Goal: Task Accomplishment & Management: Use online tool/utility

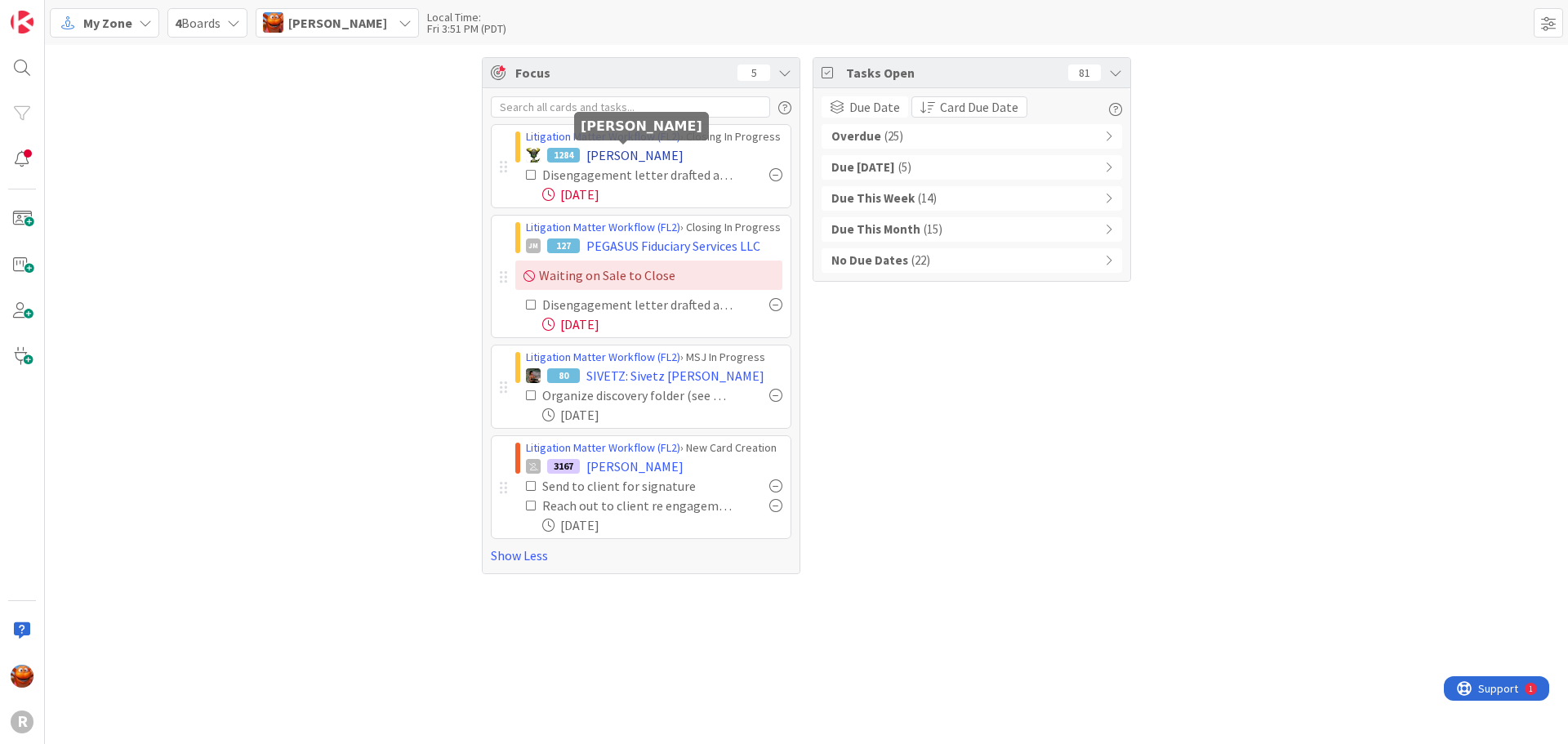
click at [629, 156] on span "[PERSON_NAME]" at bounding box center [634, 155] width 97 height 19
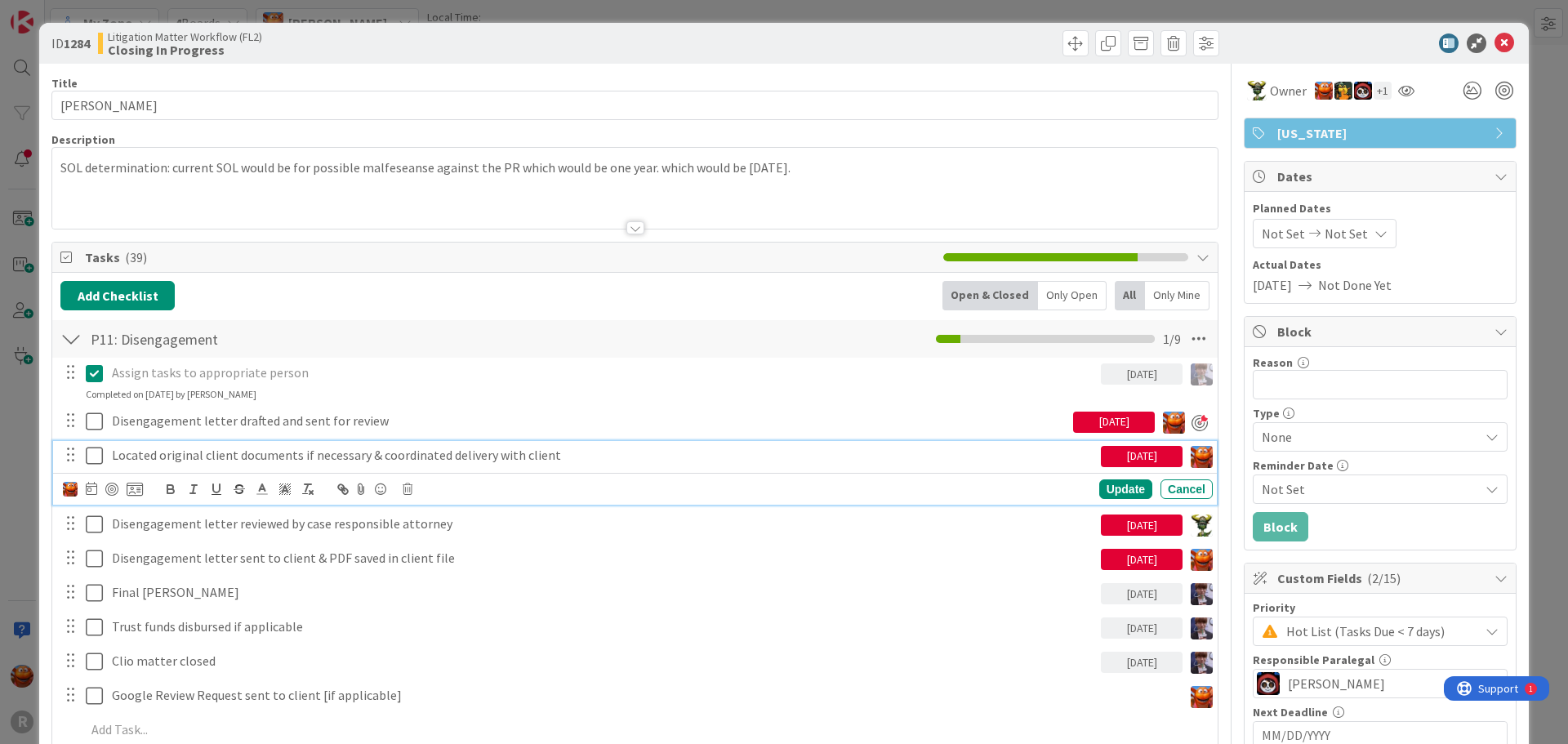
click at [195, 456] on p "Located original client documents if necessary & coordinated delivery with clie…" at bounding box center [603, 454] width 983 height 18
click at [111, 495] on div at bounding box center [111, 489] width 13 height 13
click at [9, 378] on div "ID 1284 Litigation Matter Workflow (FL2) Closing In Progress Title 11 / 128 [PE…" at bounding box center [784, 372] width 1568 height 744
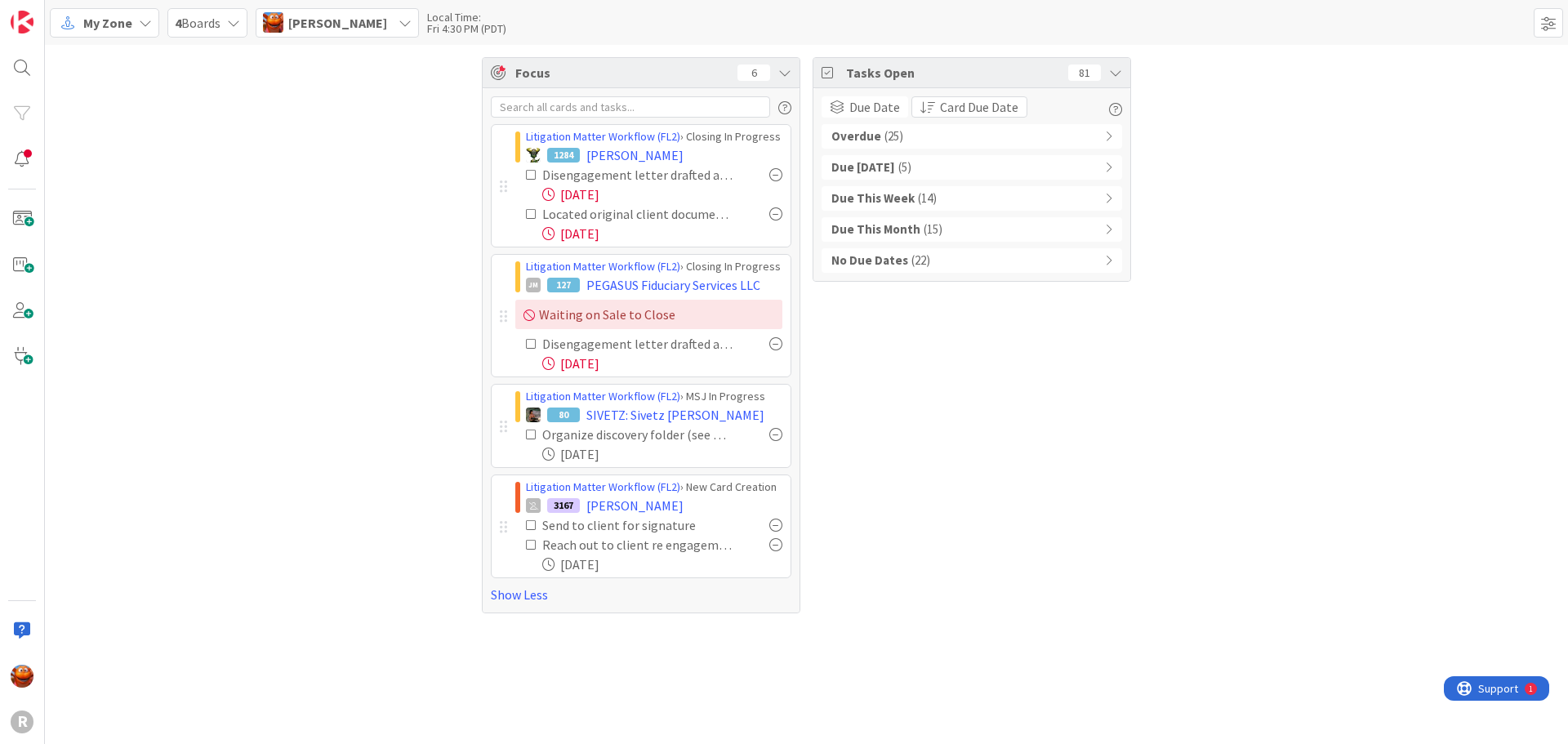
click at [118, 20] on span "My Zone" at bounding box center [108, 23] width 49 height 19
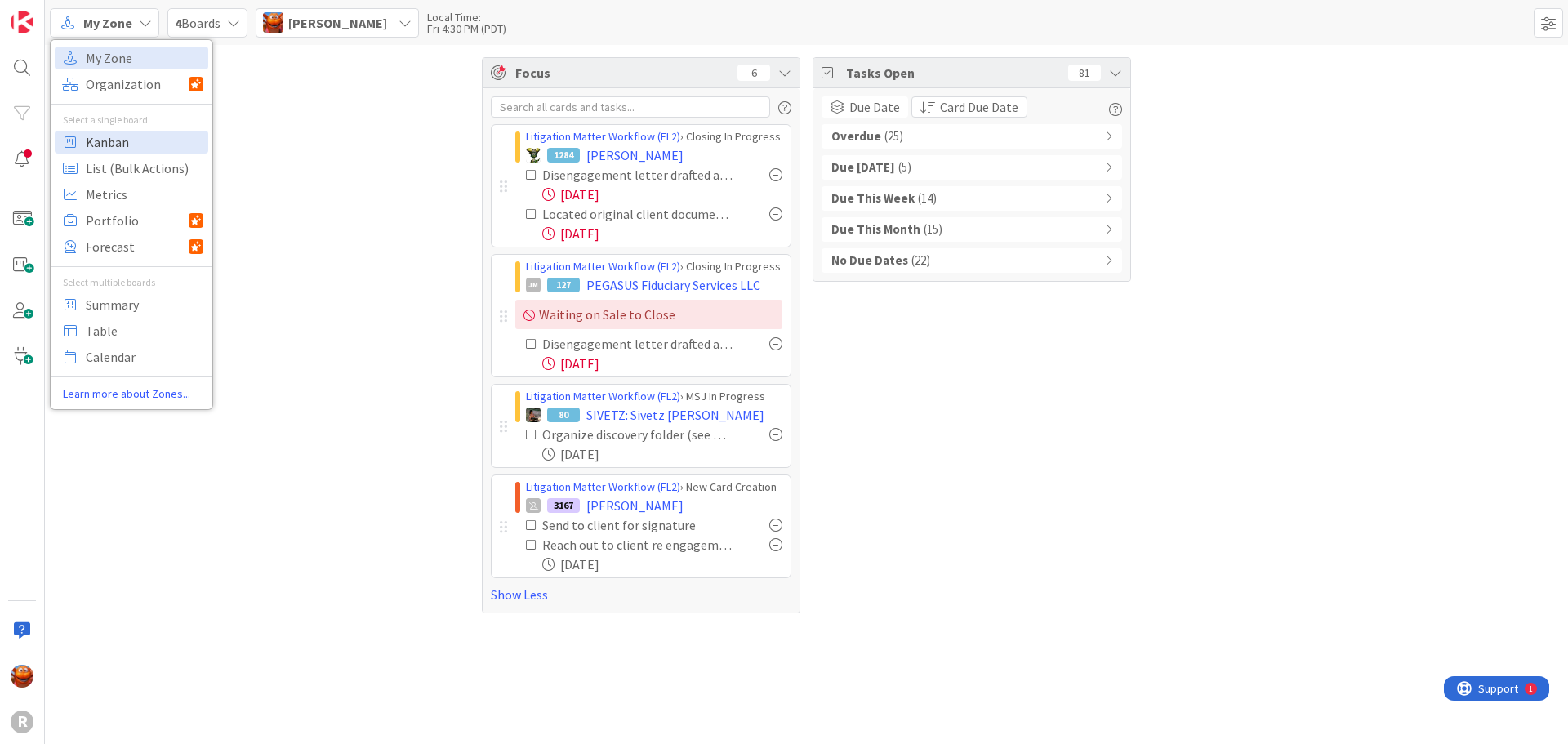
click at [131, 144] on span "Kanban" at bounding box center [145, 142] width 118 height 25
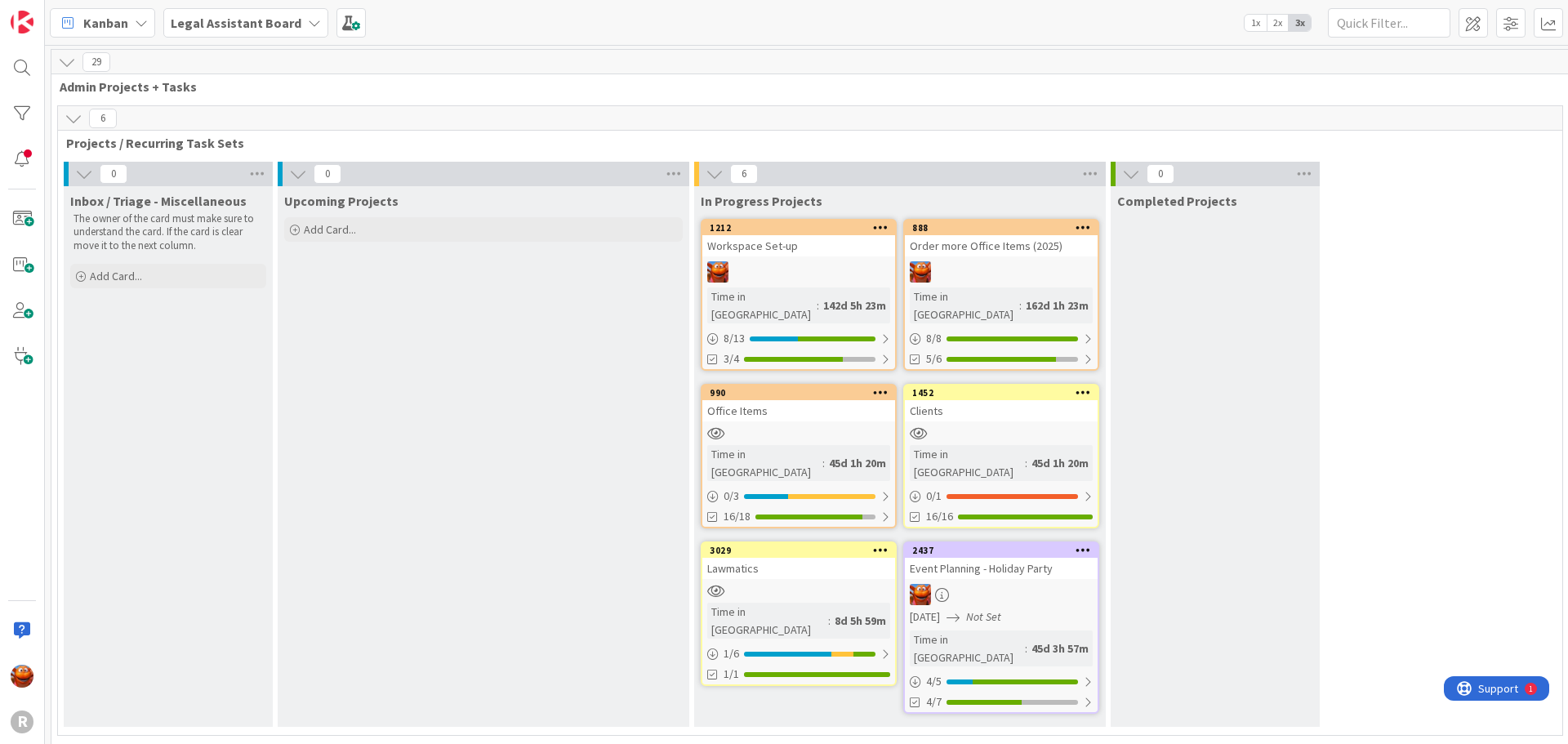
click at [280, 29] on b "Legal Assistant Board" at bounding box center [236, 23] width 131 height 17
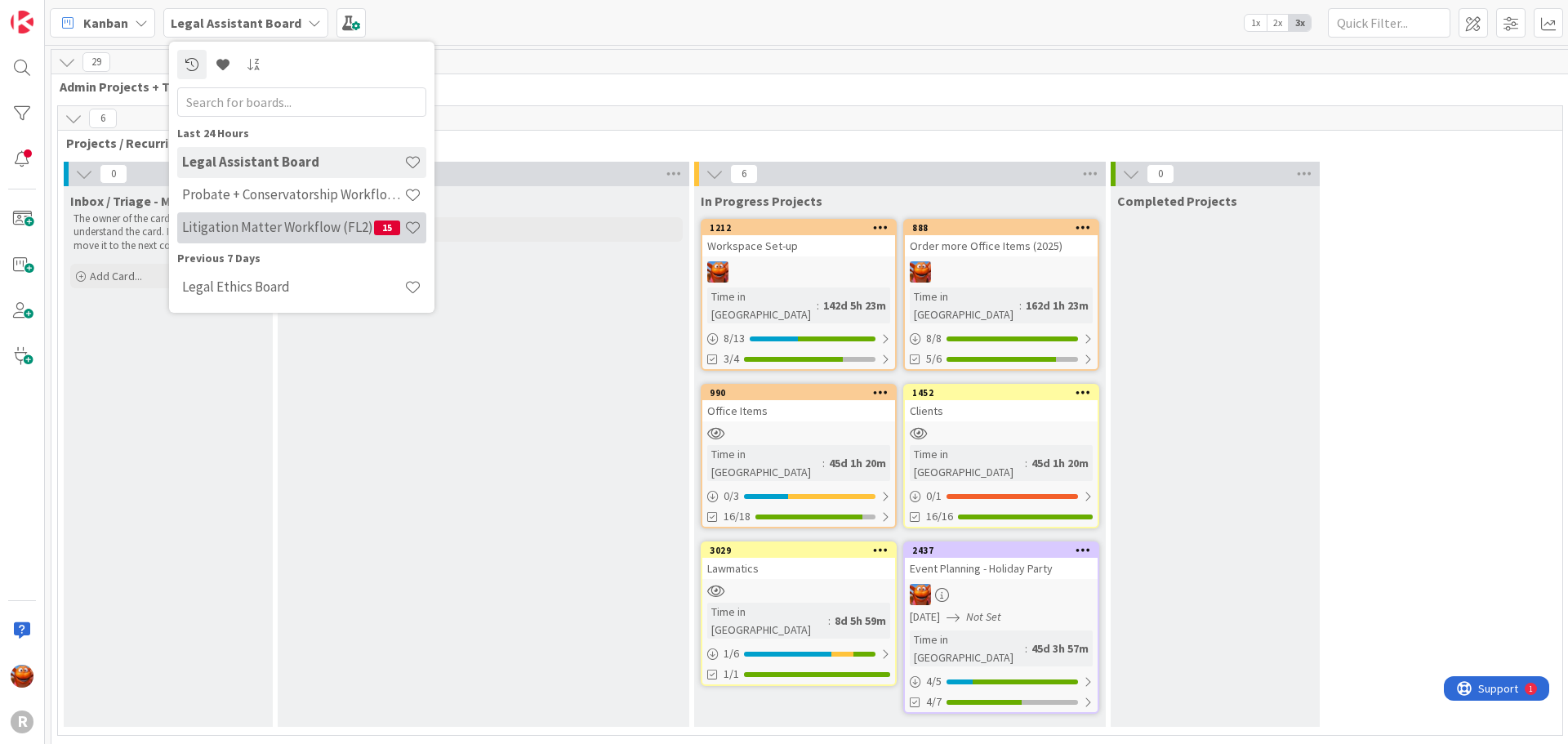
click at [265, 215] on div "Litigation Matter Workflow (FL2) 15" at bounding box center [302, 227] width 249 height 31
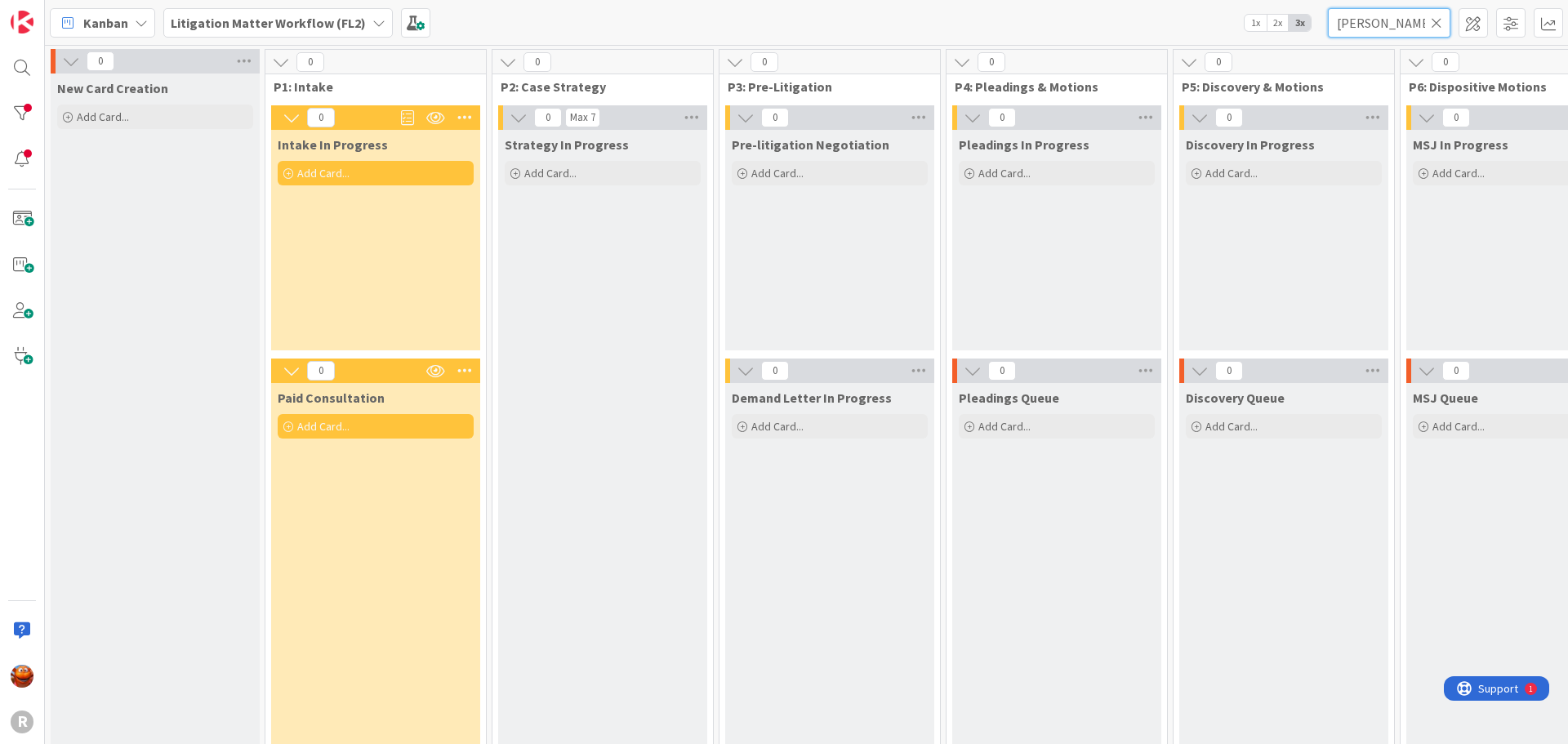
click at [1366, 32] on input "[PERSON_NAME]" at bounding box center [1389, 23] width 123 height 30
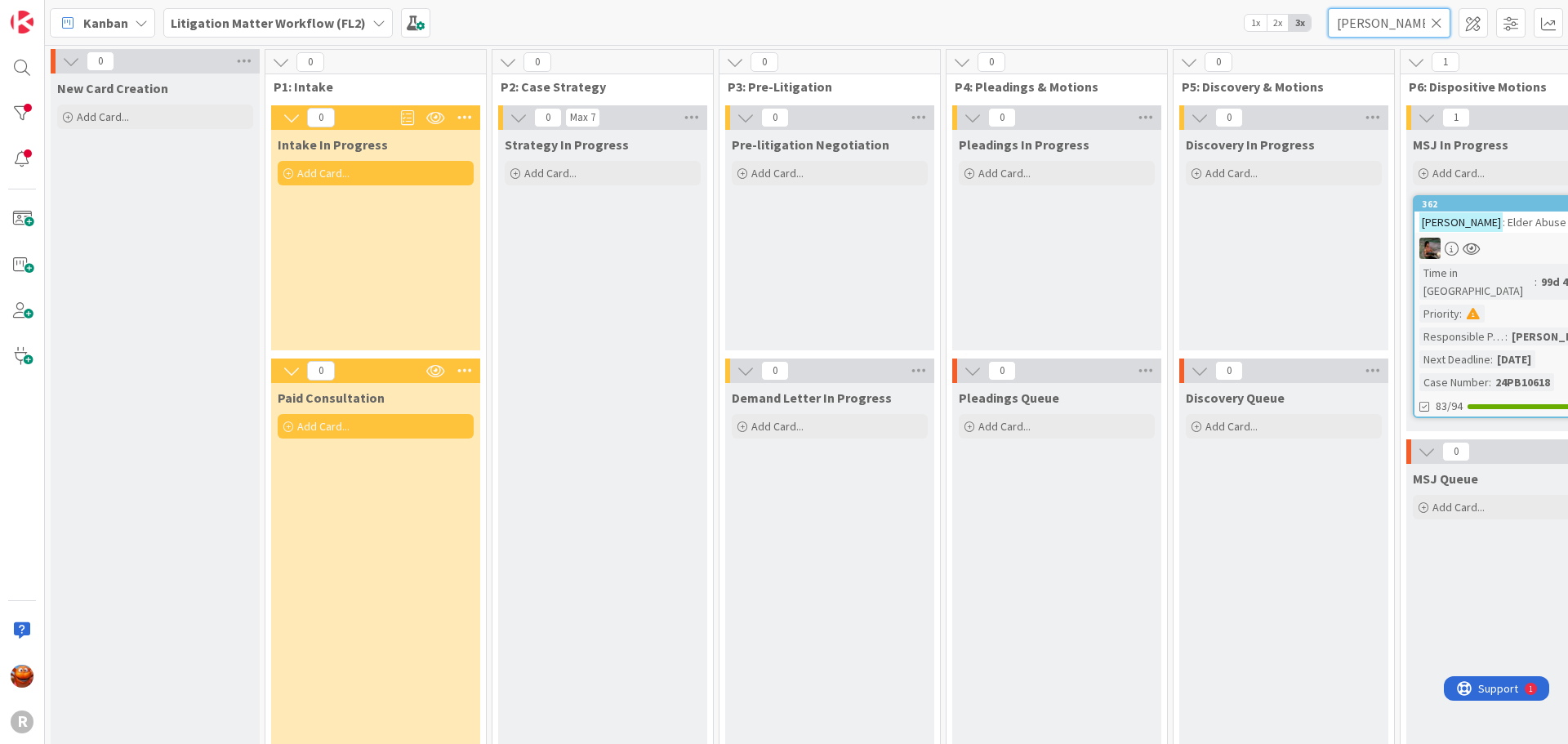
type input "[PERSON_NAME]"
click at [1507, 245] on div at bounding box center [1511, 248] width 193 height 21
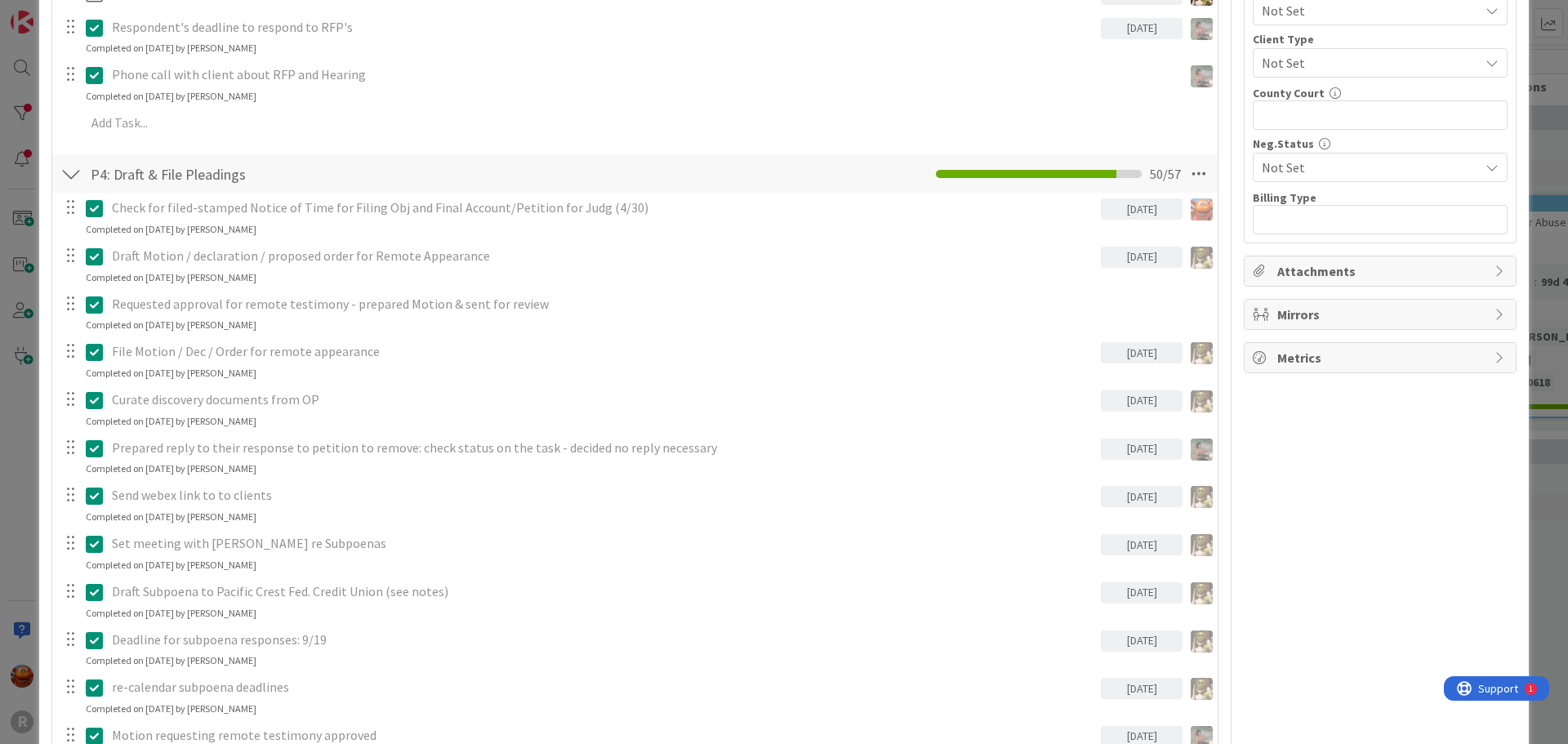
scroll to position [735, 0]
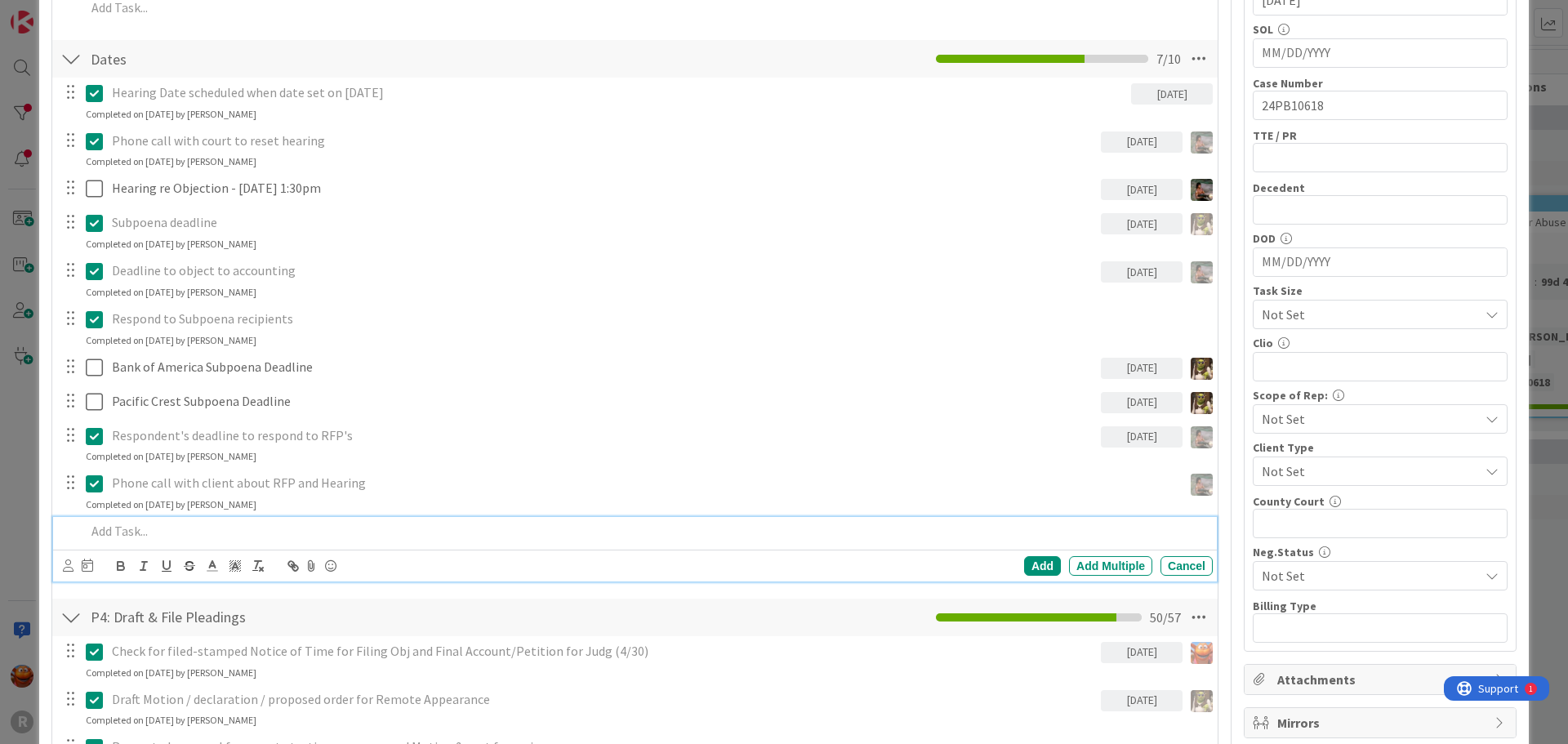
click at [145, 542] on div at bounding box center [646, 531] width 1134 height 29
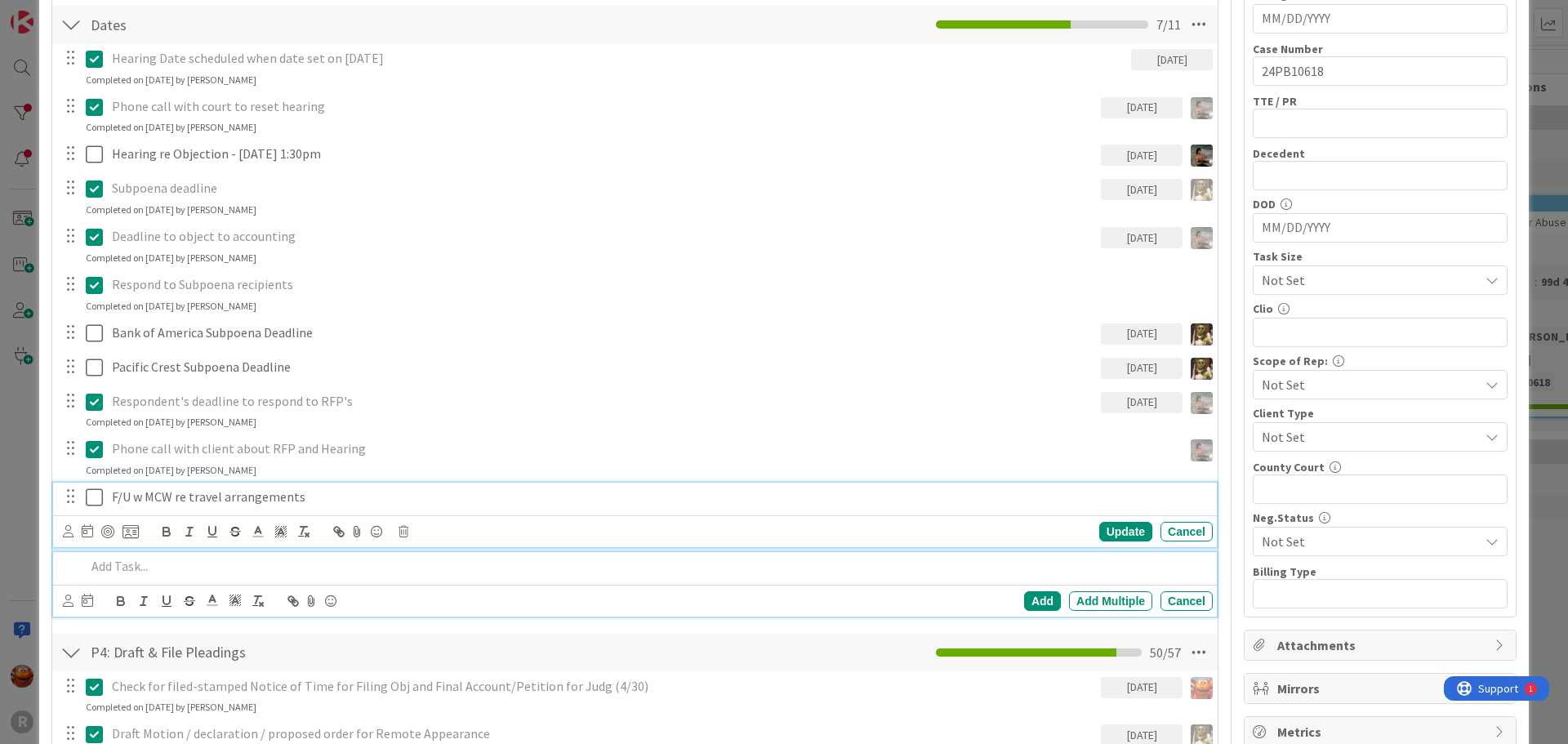
drag, startPoint x: 146, startPoint y: 509, endPoint x: 146, endPoint y: 500, distance: 9.0
click at [146, 502] on div "F/U w MCW re travel arrangements Update Cancel" at bounding box center [634, 515] width 1163 height 65
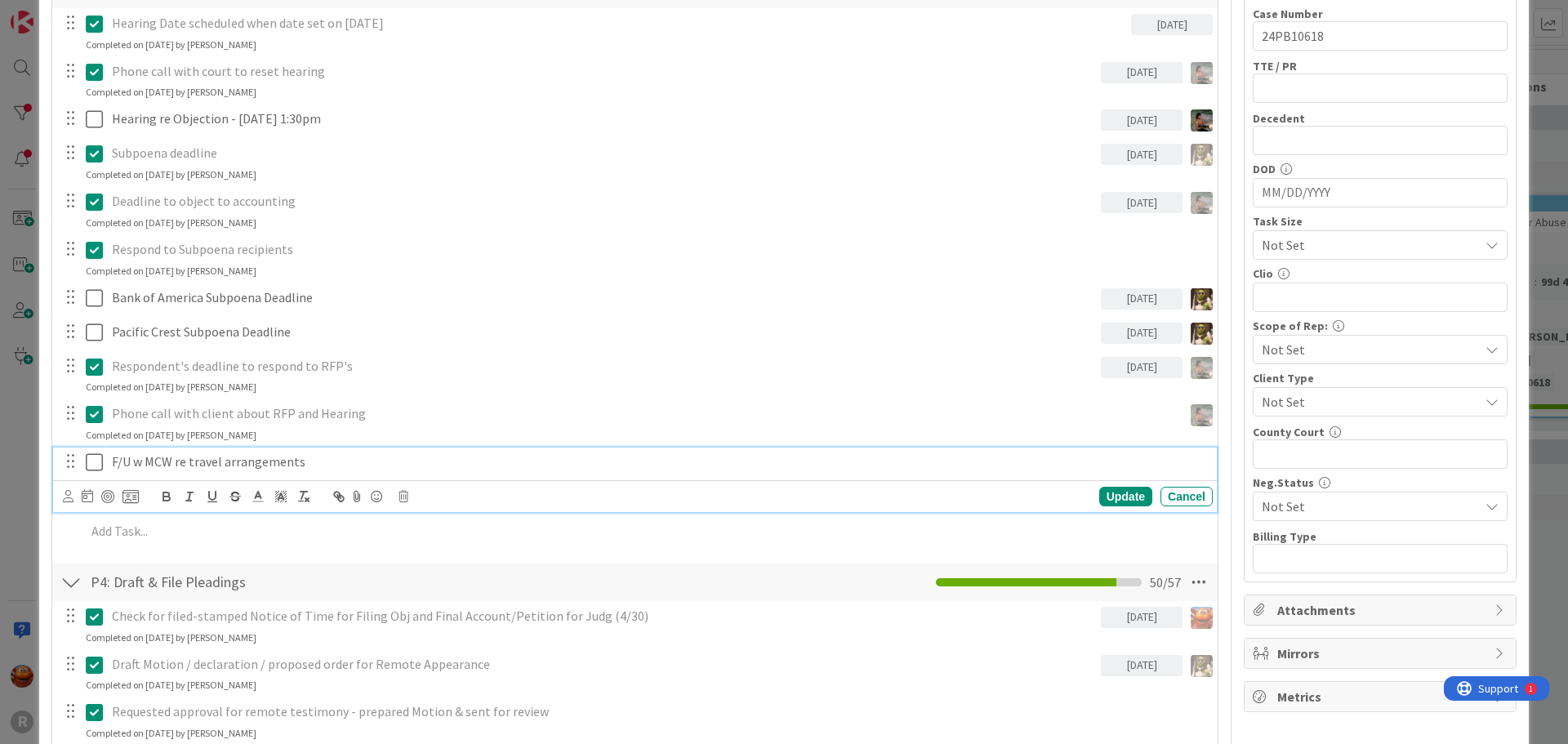
click at [70, 497] on icon at bounding box center [68, 496] width 11 height 12
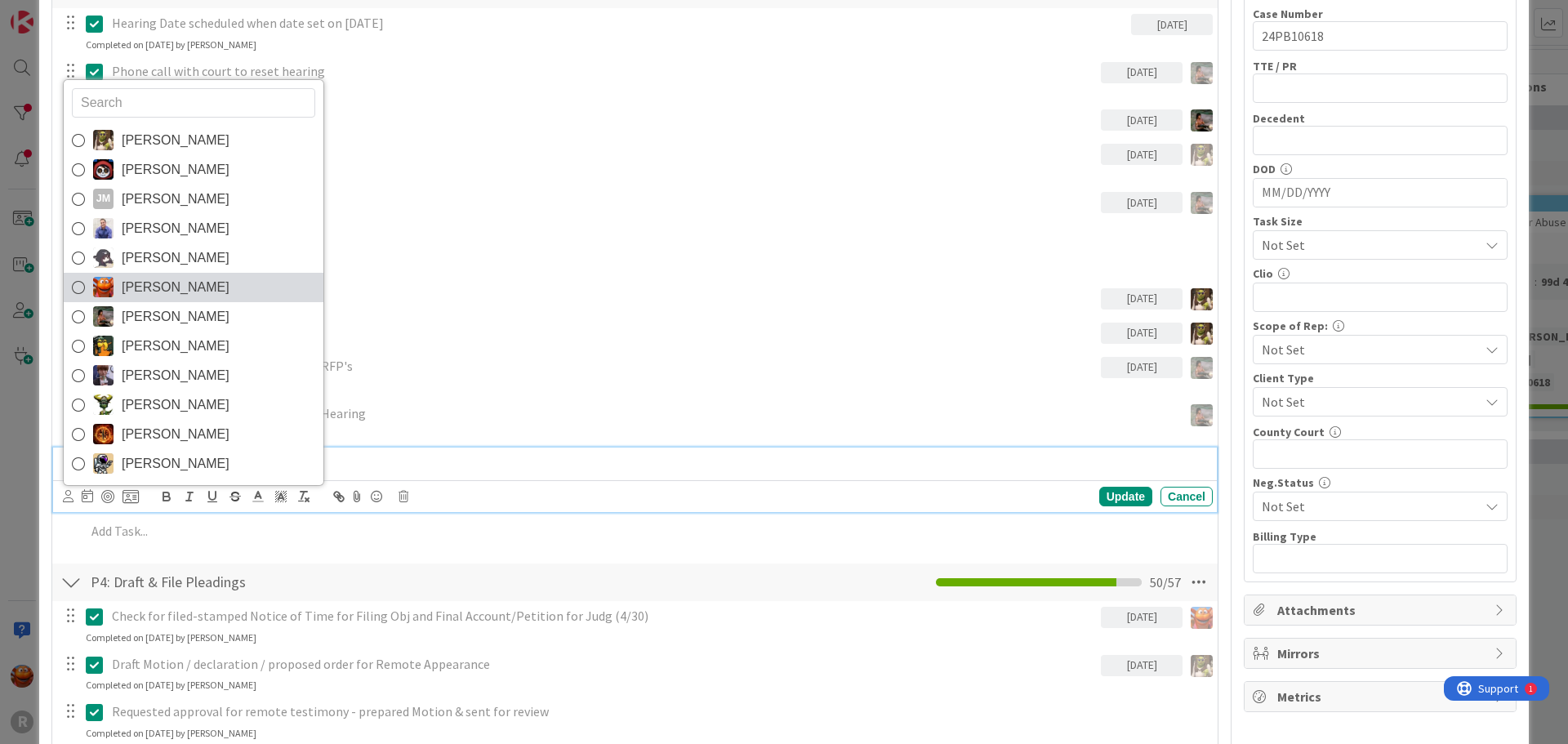
click at [166, 297] on span "[PERSON_NAME]" at bounding box center [175, 288] width 108 height 25
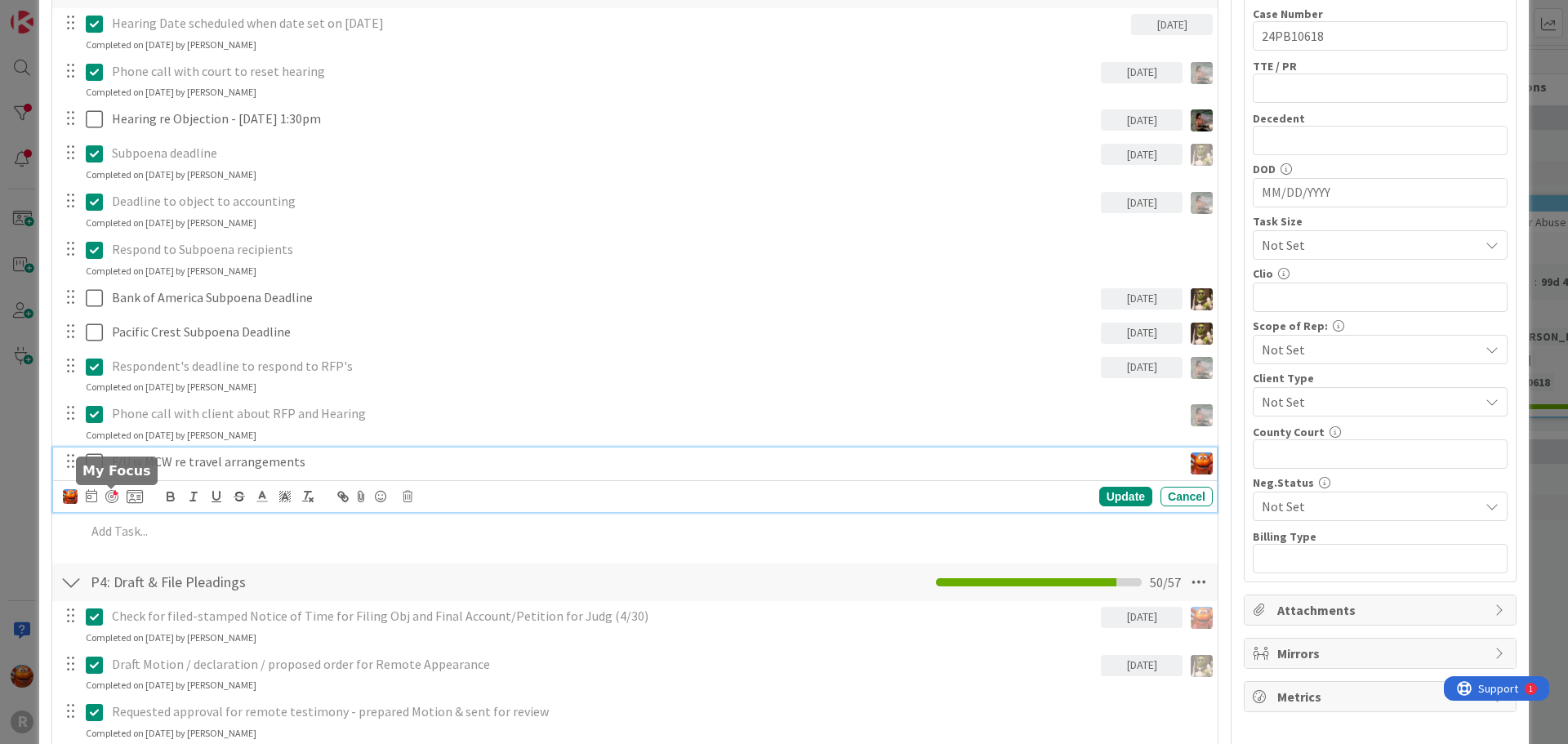
click at [112, 499] on div at bounding box center [111, 496] width 13 height 13
click at [12, 404] on div "ID 362 Litigation Matter Workflow (FL2) MSJ In Progress Title 27 / 128 [PERSON_…" at bounding box center [784, 372] width 1568 height 744
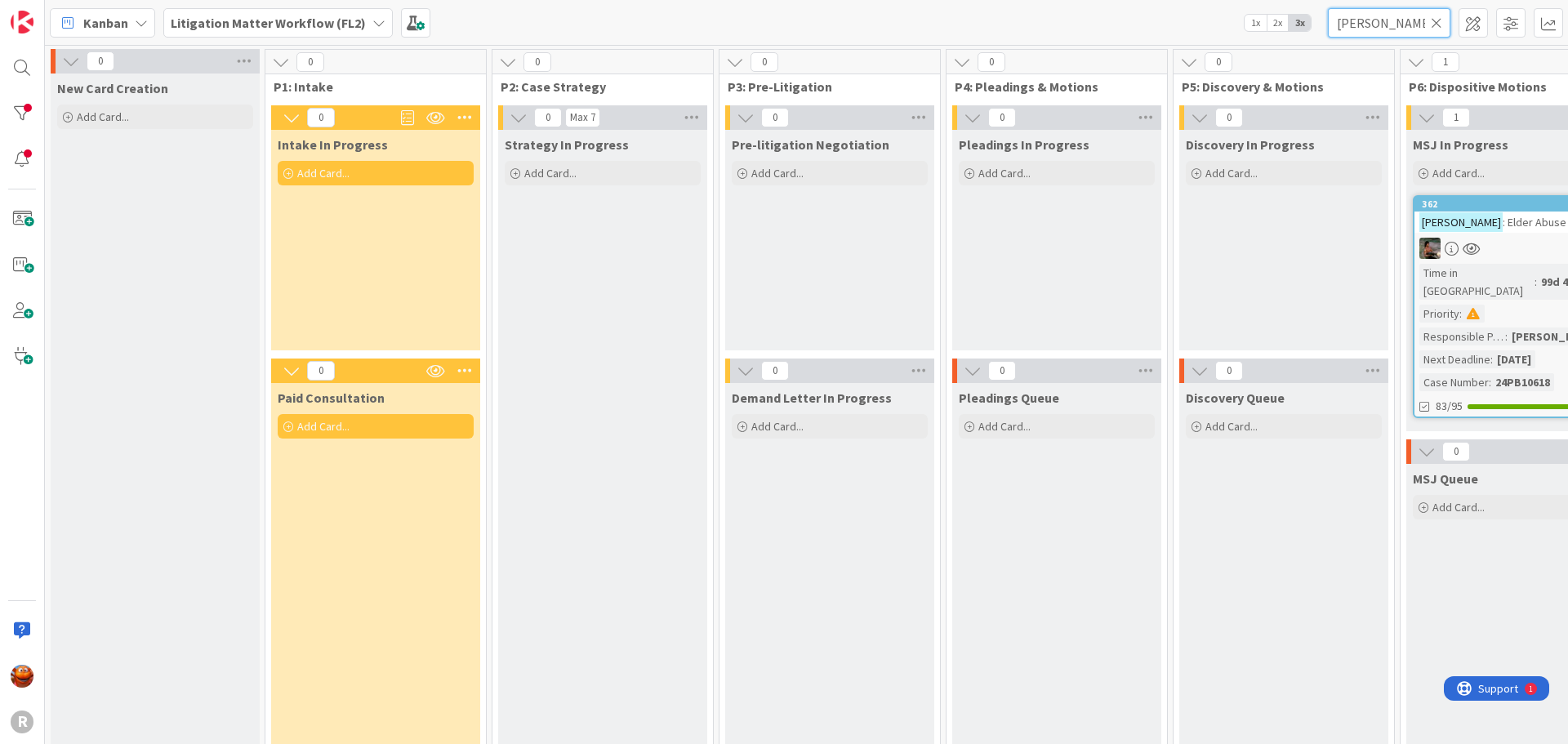
click at [1372, 18] on input "[PERSON_NAME]" at bounding box center [1389, 23] width 123 height 30
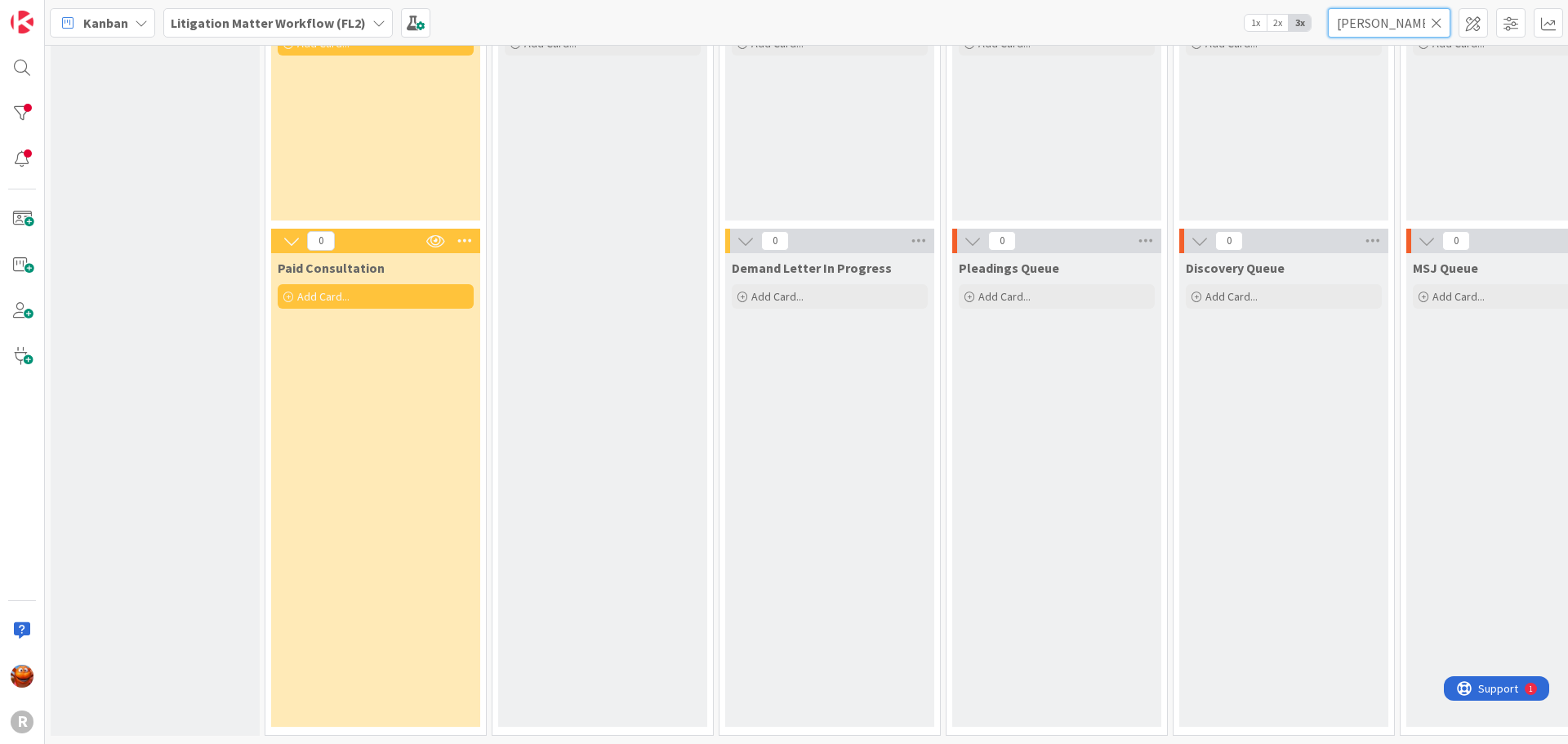
scroll to position [142, 0]
click at [320, 16] on b "Litigation Matter Workflow (FL2)" at bounding box center [268, 23] width 195 height 17
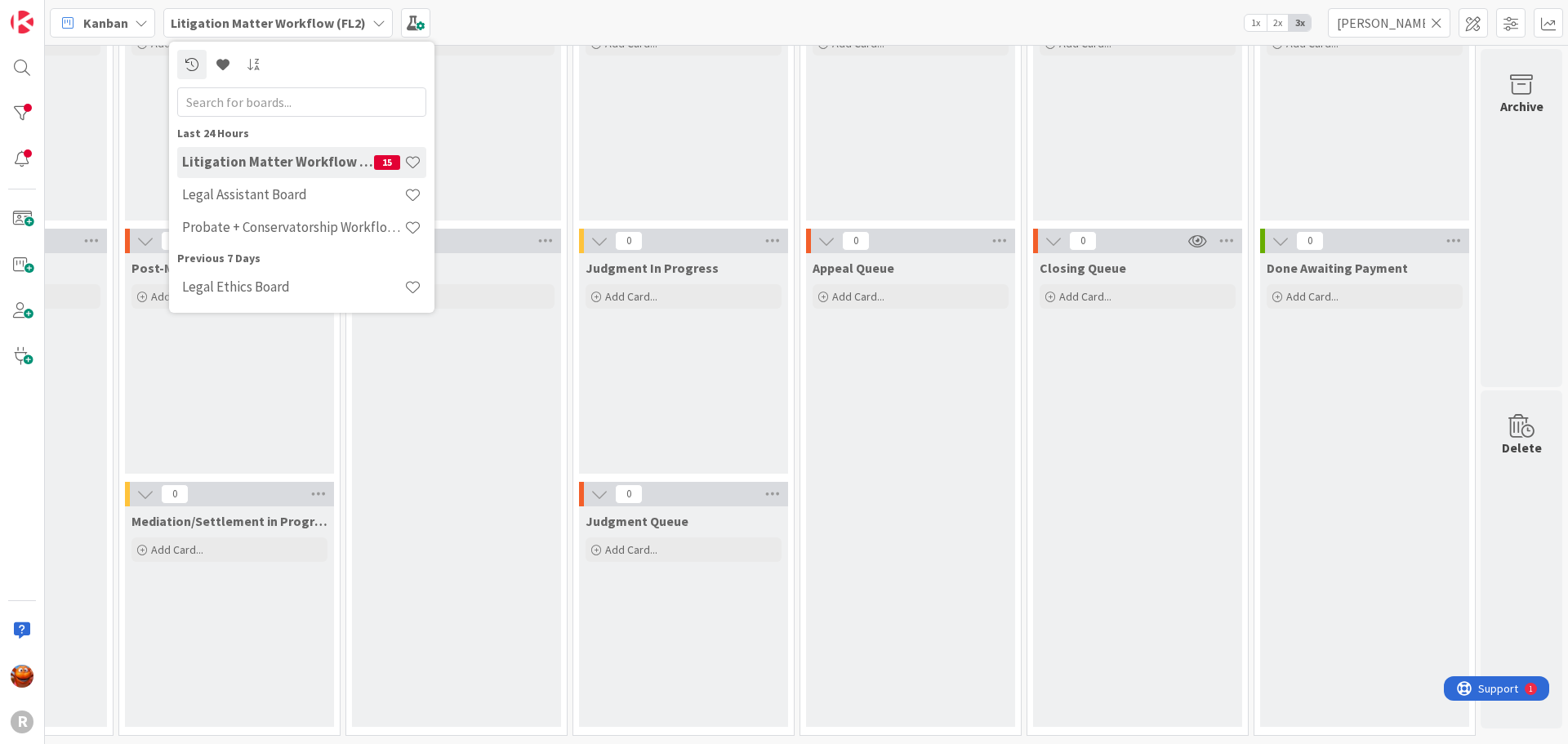
scroll to position [142, 1521]
drag, startPoint x: 1377, startPoint y: 17, endPoint x: 1235, endPoint y: 15, distance: 142.0
click at [1235, 15] on div "Kanban Litigation Matter Workflow (FL2) Last 24 Hours Litigation Matter Workflo…" at bounding box center [806, 22] width 1523 height 45
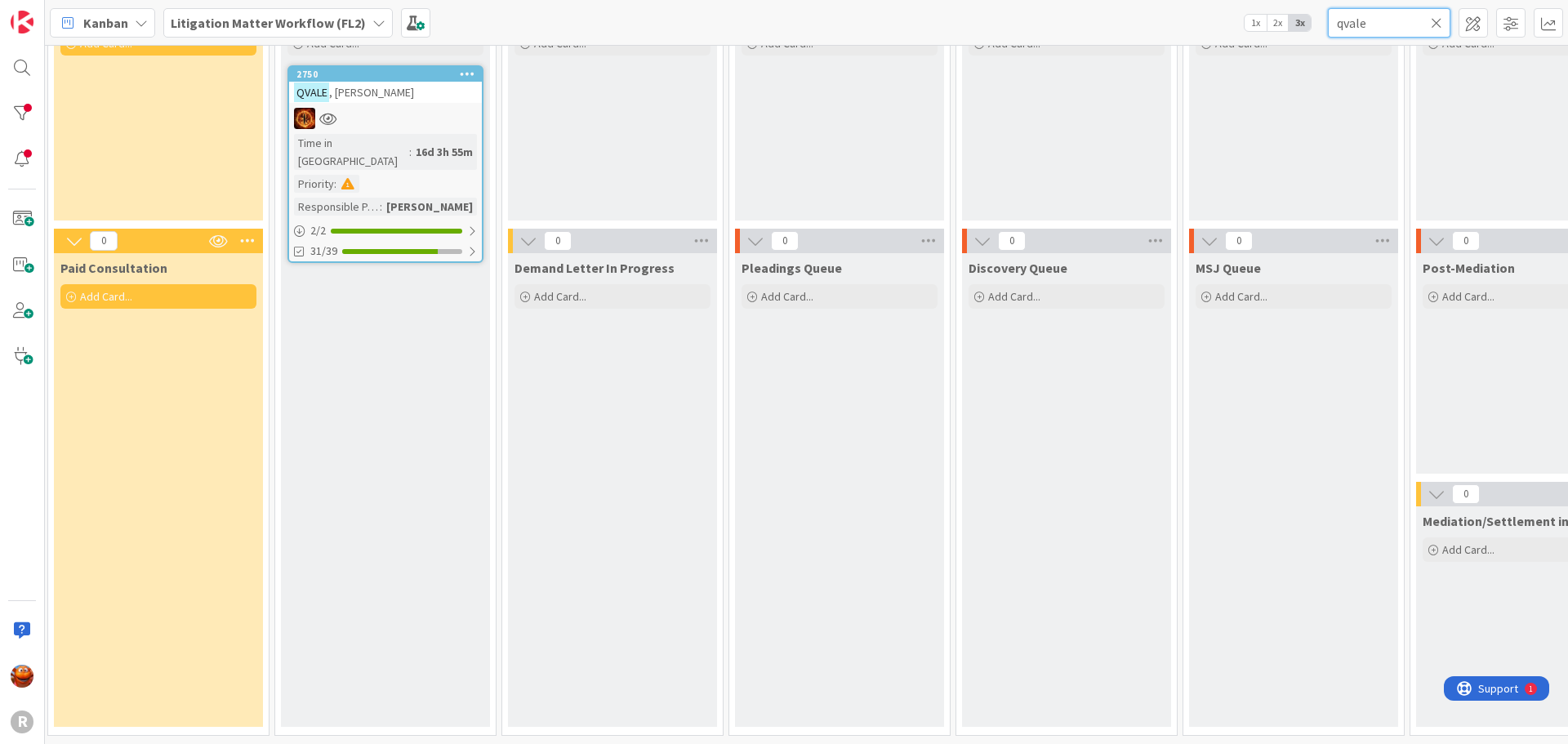
scroll to position [142, 0]
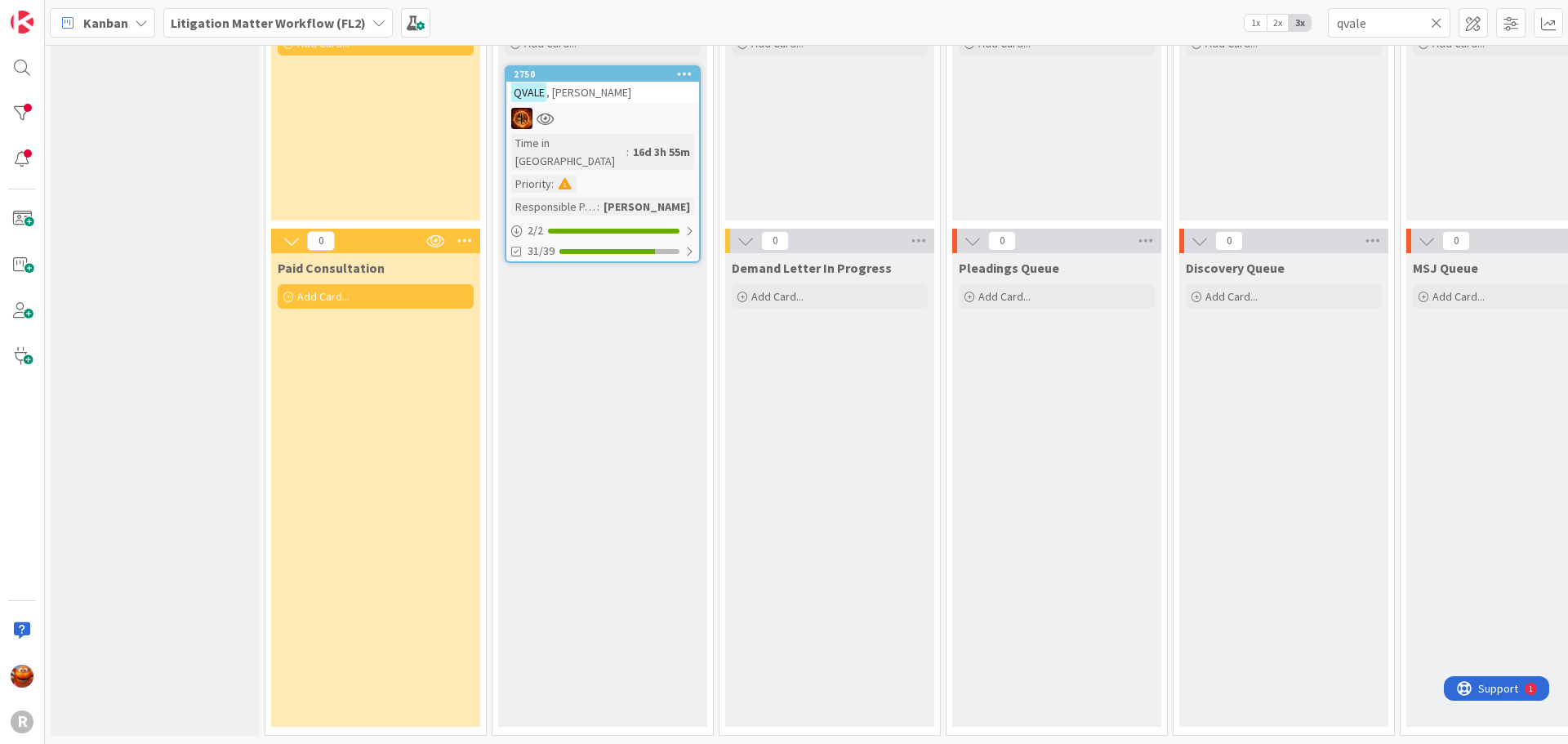
click at [633, 94] on div "2750 [PERSON_NAME] Time in Column : 16d 3h 55m Priority : Responsible Paralegal…" at bounding box center [602, 163] width 196 height 197
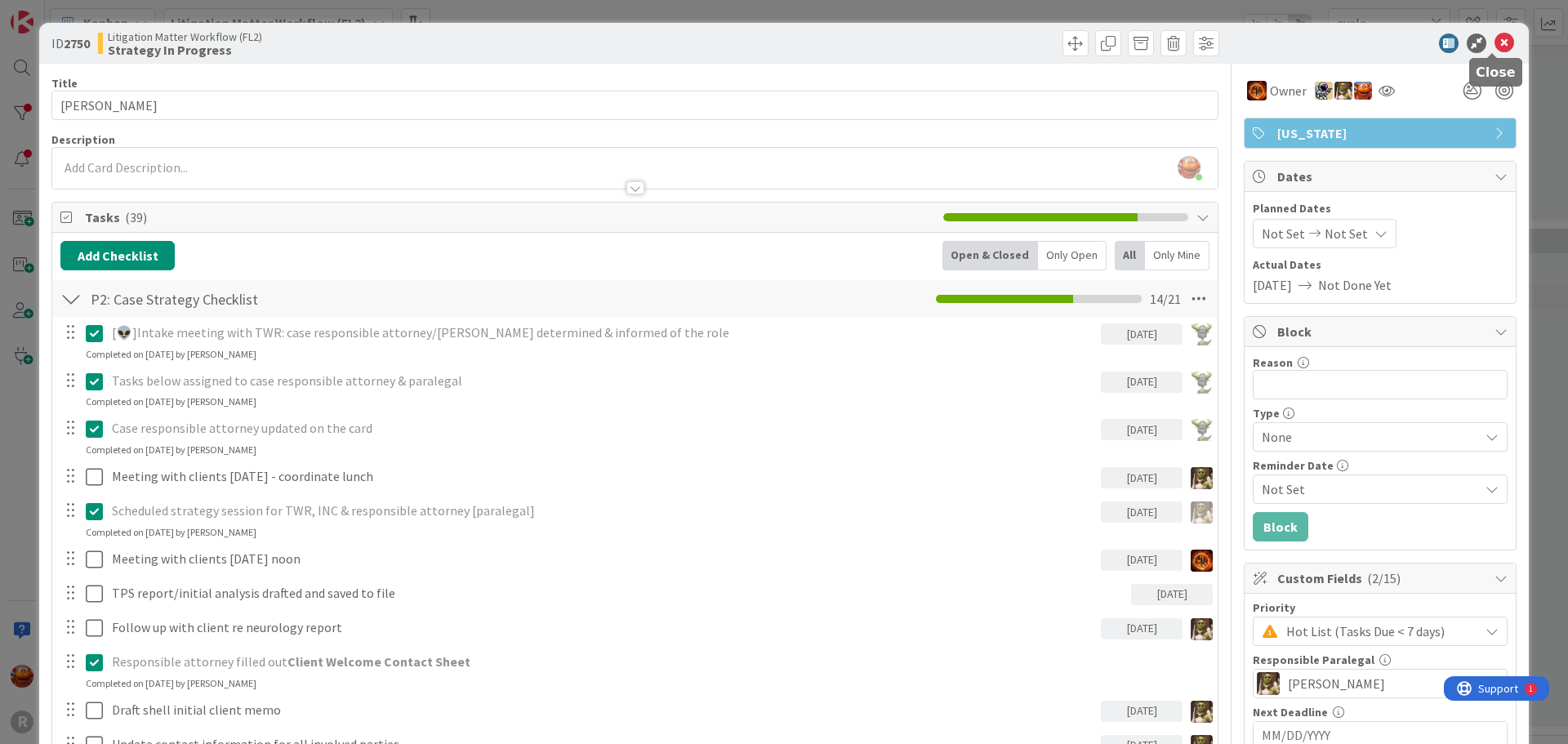
drag, startPoint x: 1493, startPoint y: 46, endPoint x: 1452, endPoint y: 33, distance: 43.0
click at [1494, 46] on icon at bounding box center [1504, 43] width 19 height 19
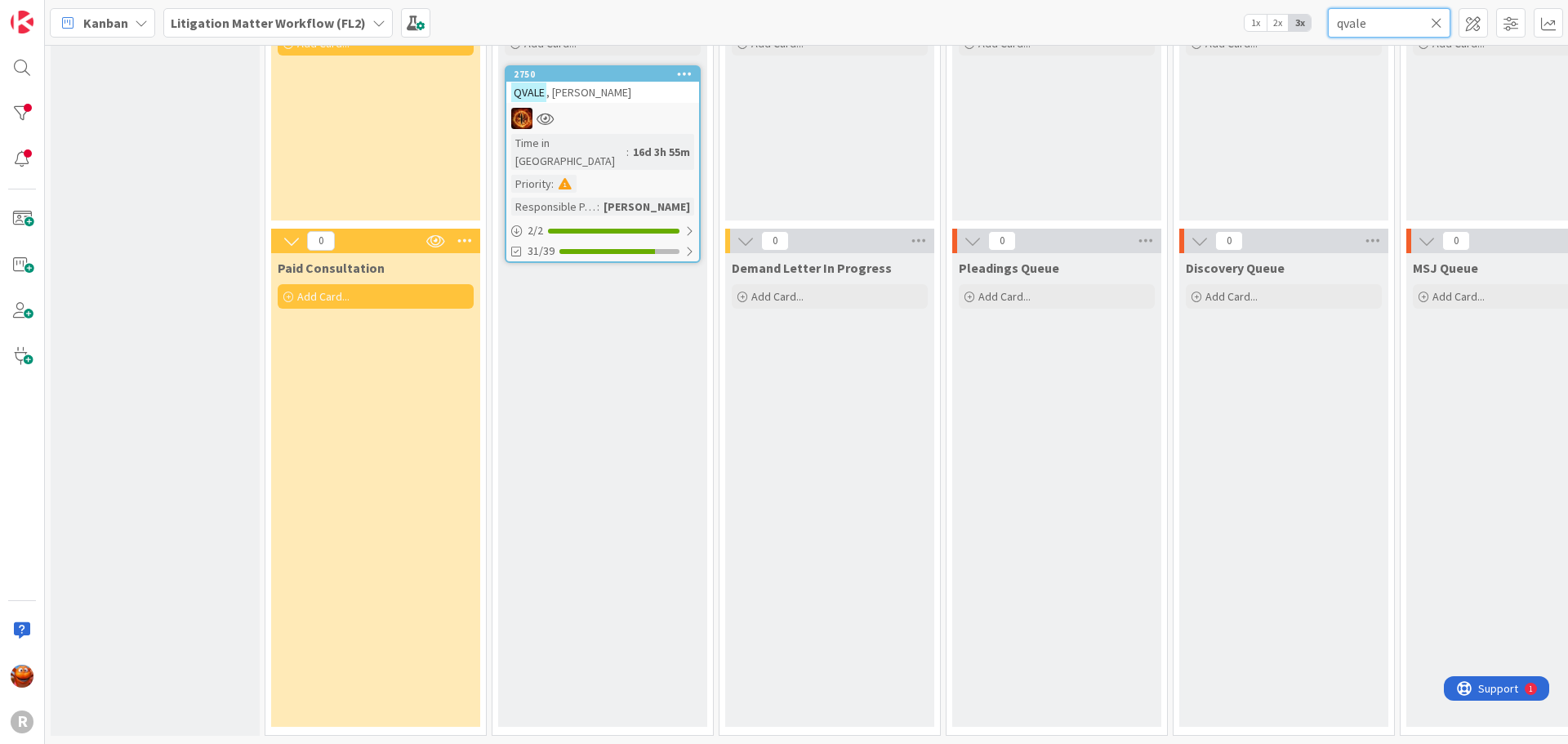
drag, startPoint x: 1408, startPoint y: 22, endPoint x: 1299, endPoint y: 18, distance: 109.1
click at [1299, 18] on div "Kanban Litigation Matter Workflow (FL2) 1x 2x 3x qvale" at bounding box center [806, 22] width 1523 height 45
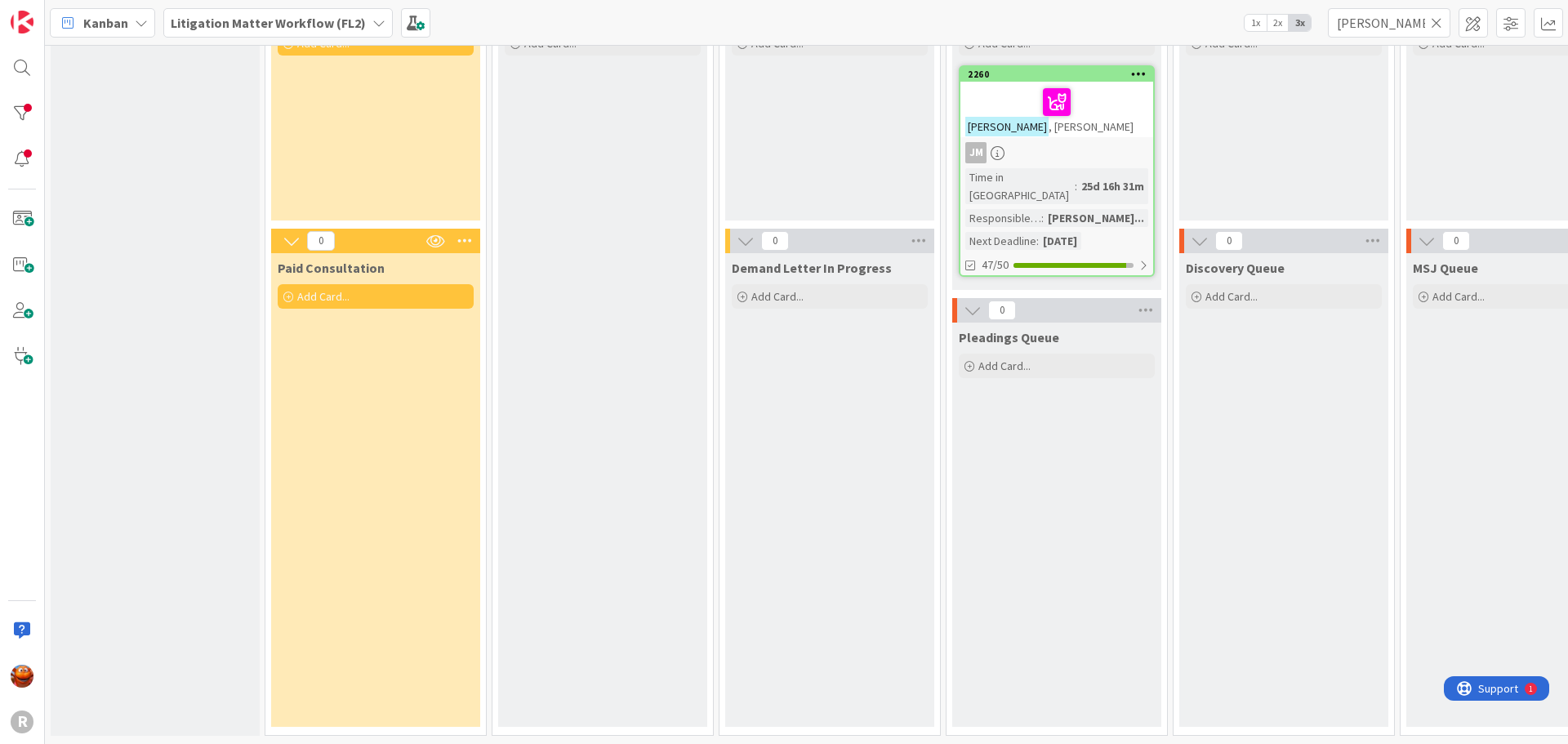
click at [1101, 123] on div "[PERSON_NAME]" at bounding box center [1056, 109] width 193 height 55
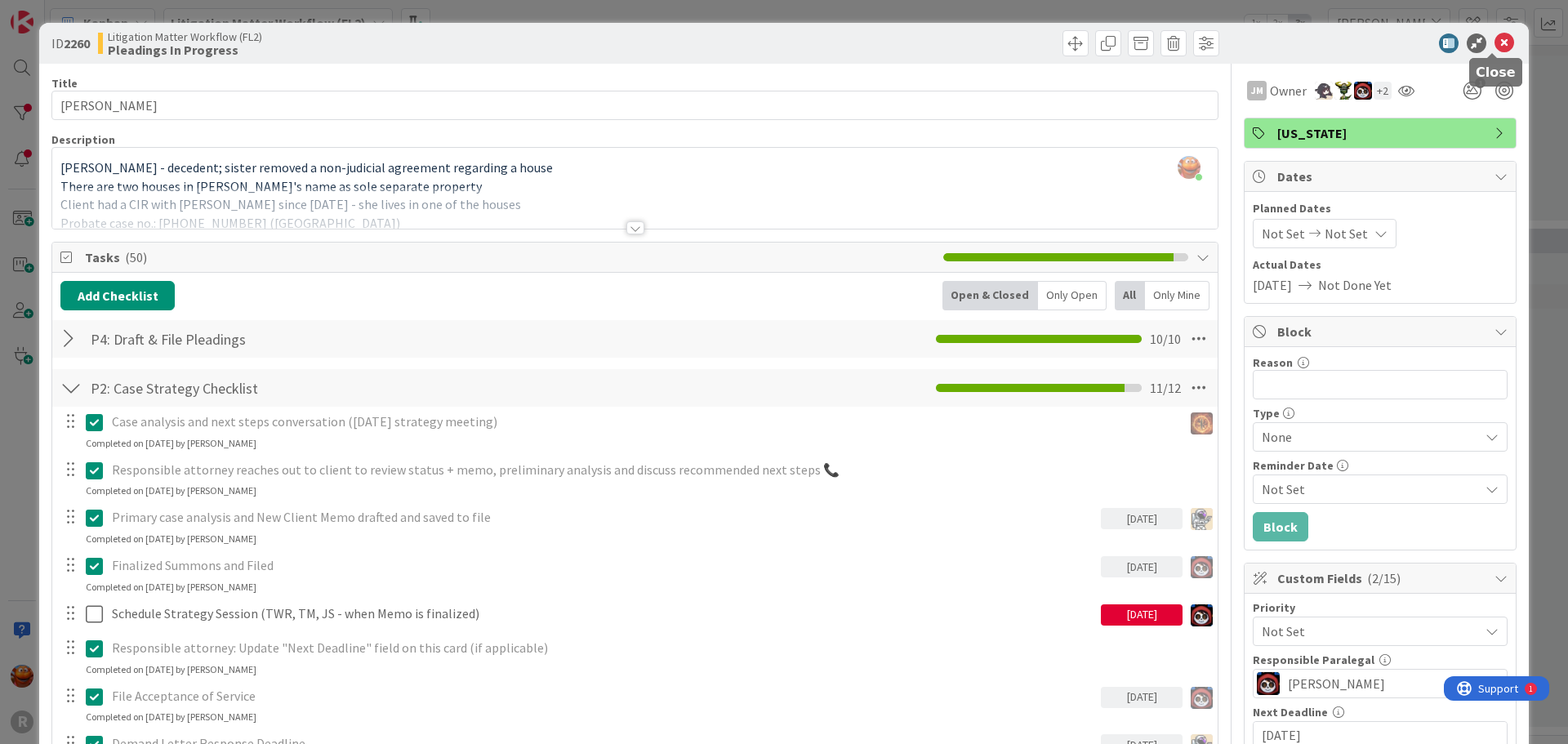
drag, startPoint x: 1495, startPoint y: 46, endPoint x: 1486, endPoint y: 45, distance: 9.1
click at [1495, 45] on icon at bounding box center [1504, 43] width 19 height 19
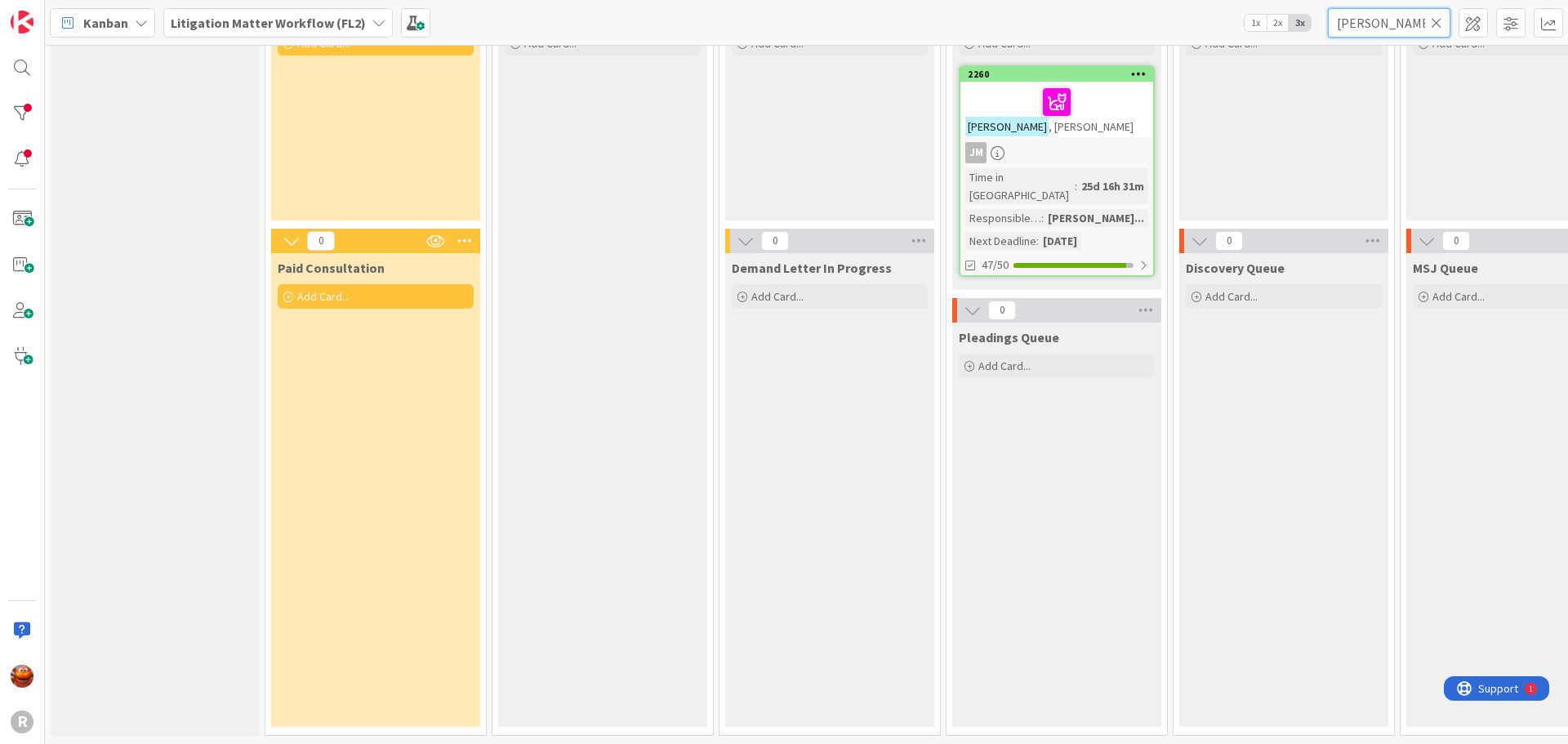
drag, startPoint x: 1400, startPoint y: 29, endPoint x: 1242, endPoint y: 26, distance: 158.0
click at [1242, 26] on div "Kanban Litigation Matter Workflow (FL2) 1x 2x 3x [PERSON_NAME]" at bounding box center [806, 22] width 1523 height 45
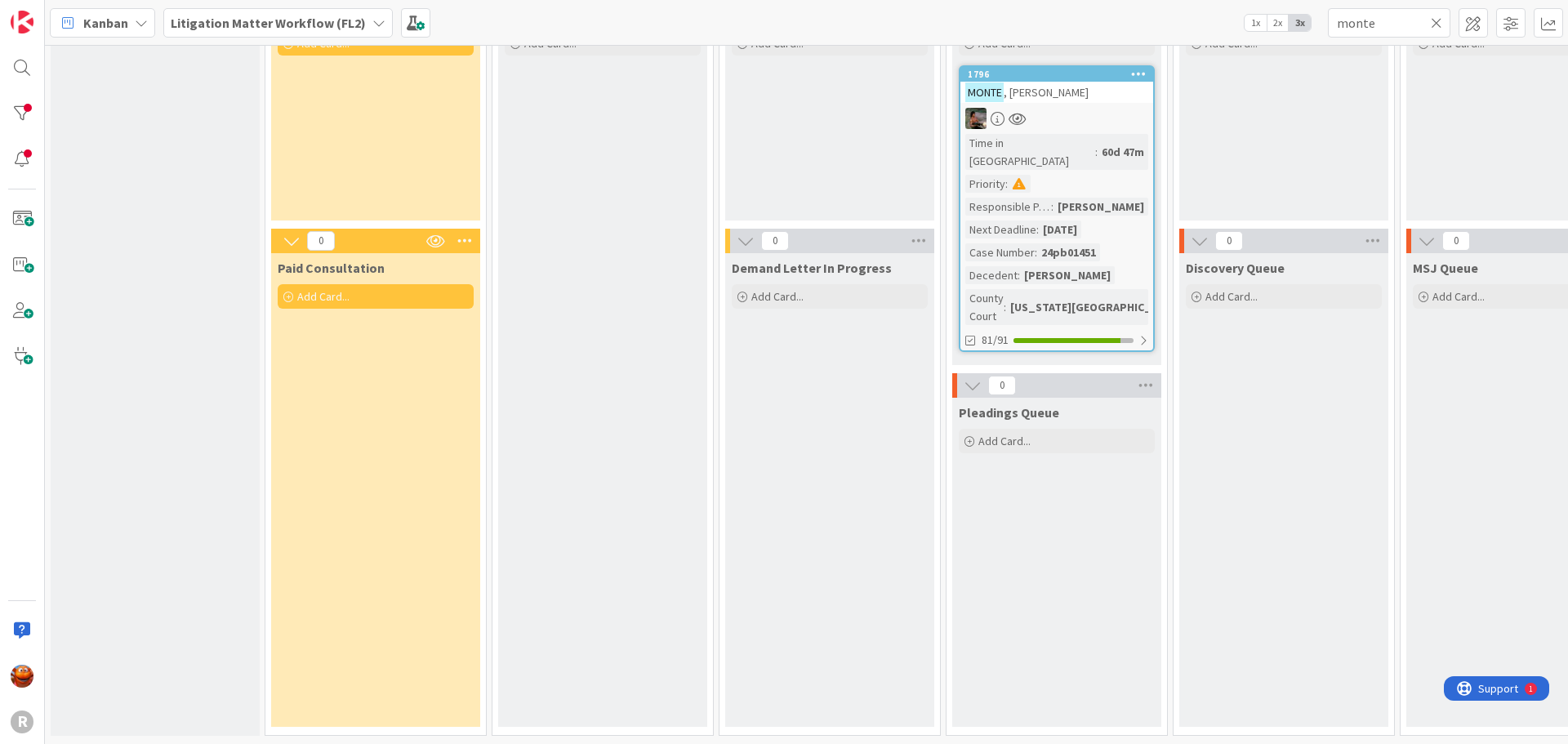
click at [1114, 84] on div "[PERSON_NAME]" at bounding box center [1056, 92] width 193 height 21
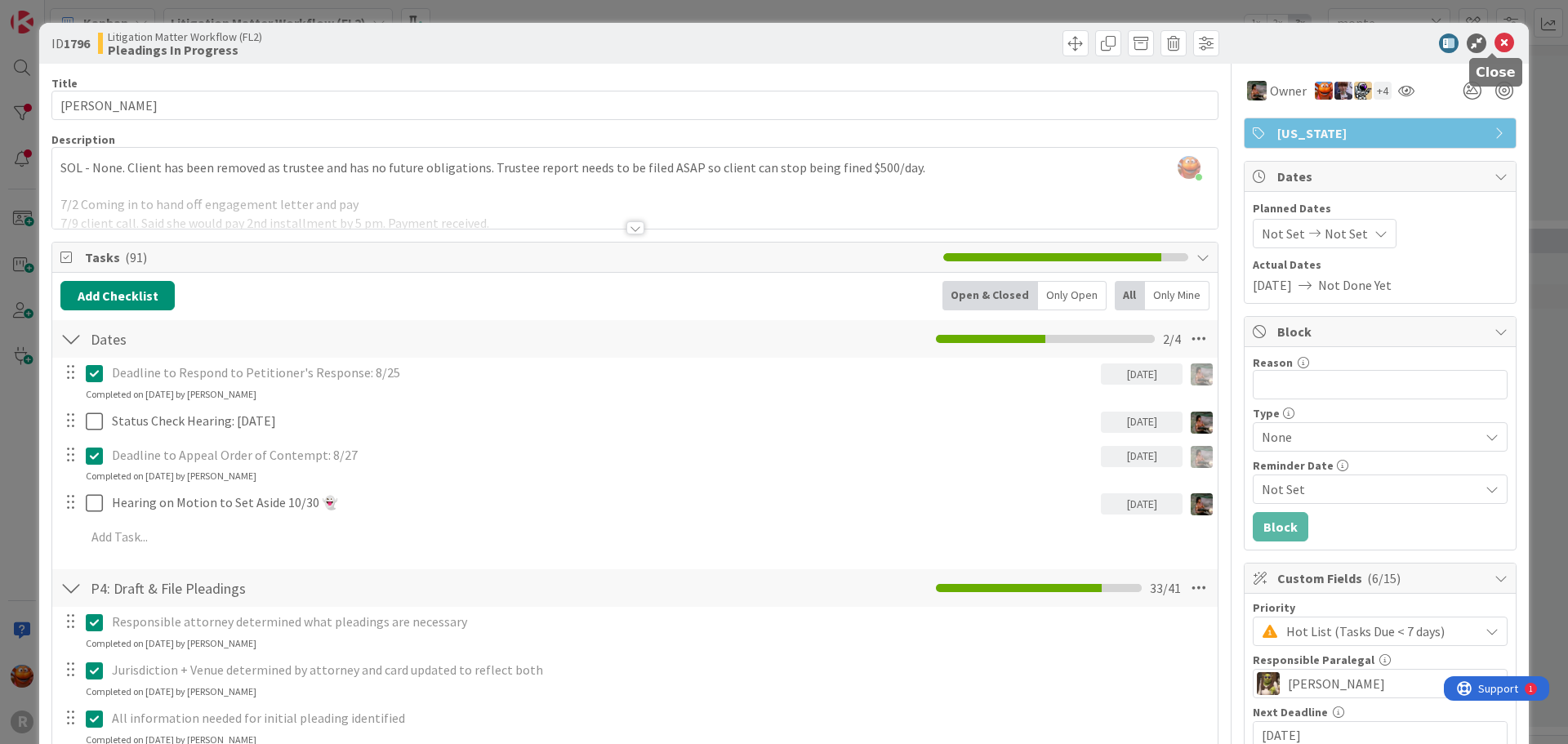
click at [1494, 46] on icon at bounding box center [1504, 43] width 19 height 19
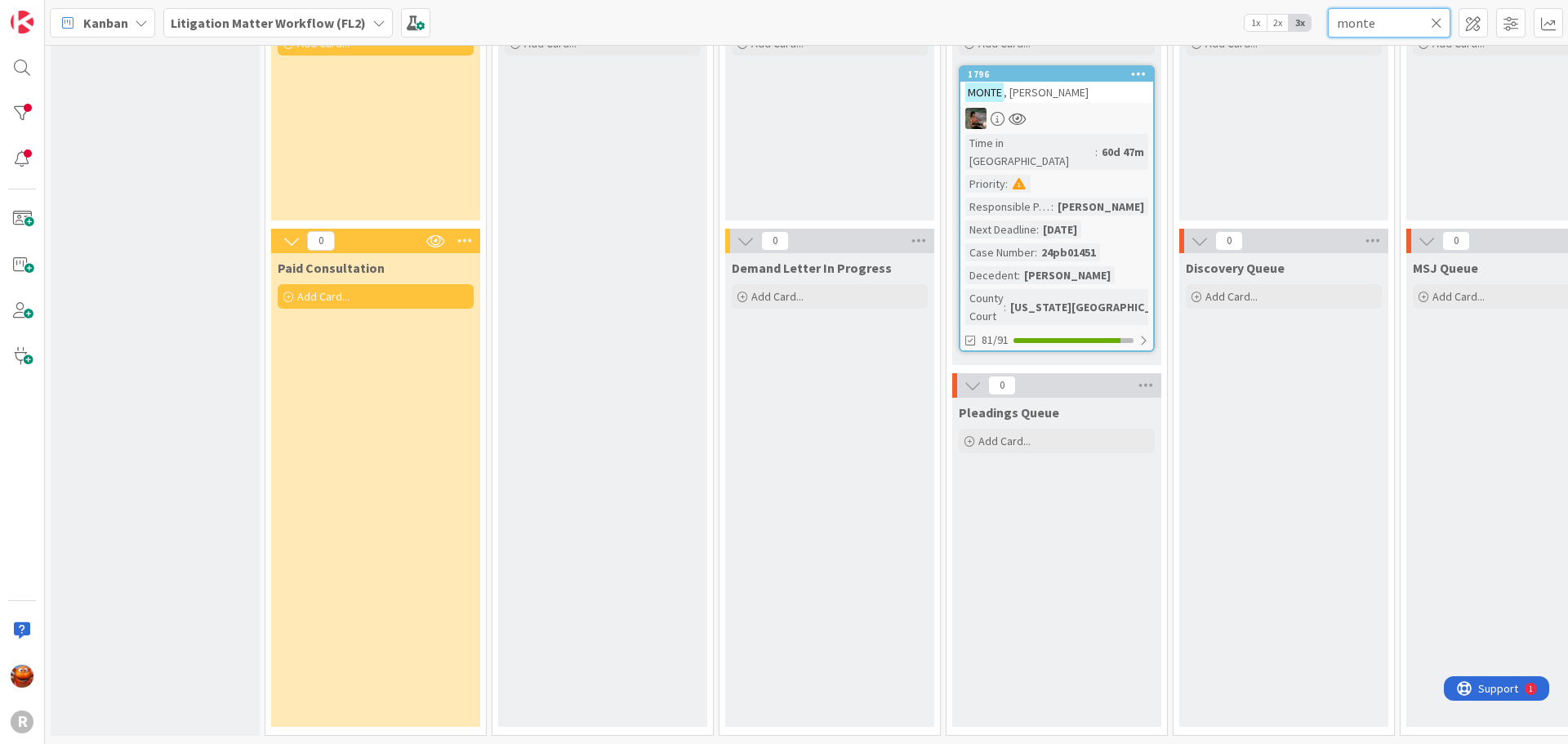
click at [1427, 25] on input "monte" at bounding box center [1389, 23] width 123 height 30
drag, startPoint x: 1407, startPoint y: 25, endPoint x: 1281, endPoint y: 18, distance: 126.2
click at [1281, 18] on div "Kanban Litigation Matter Workflow (FL2) 1x 2x 3x monte" at bounding box center [806, 22] width 1523 height 45
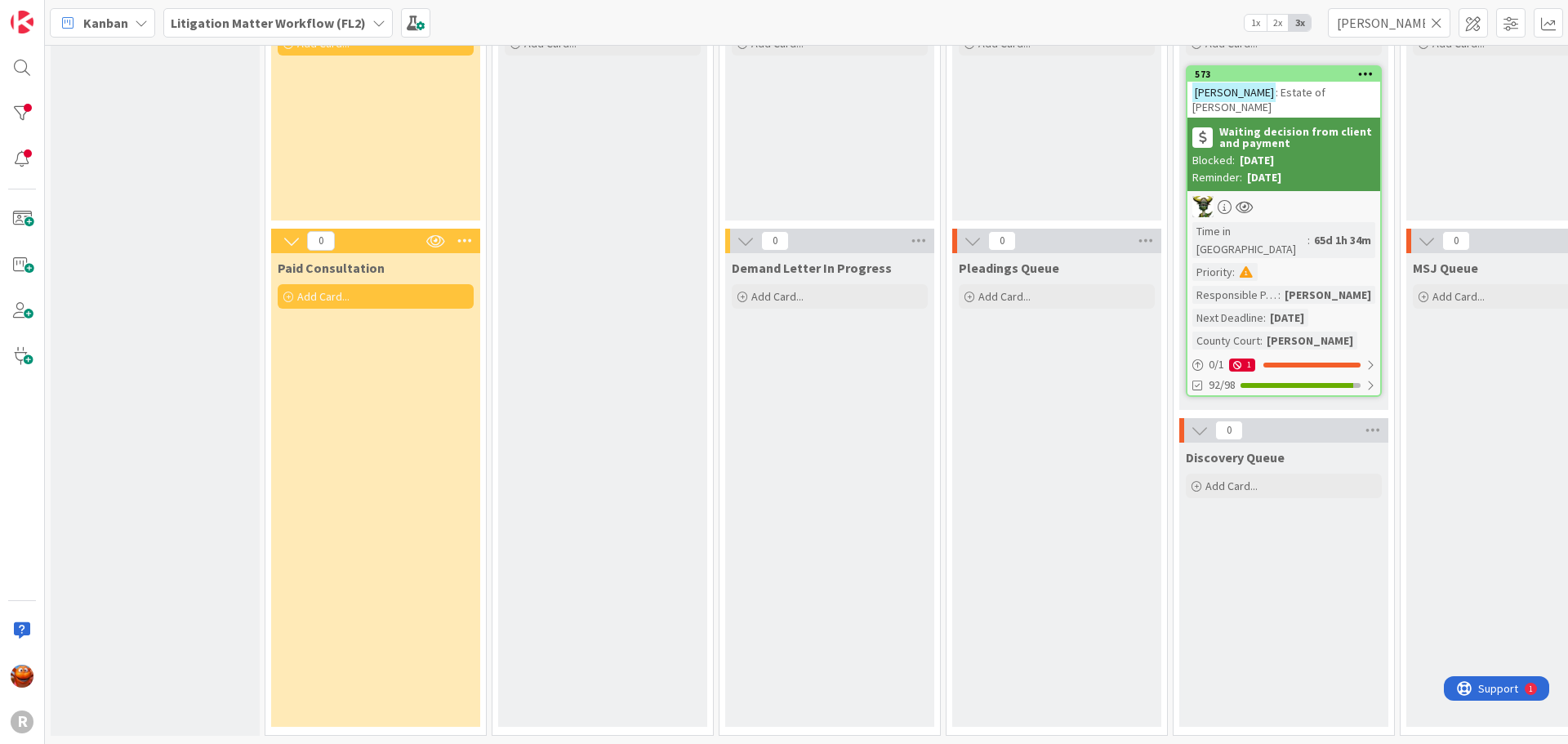
click at [1352, 196] on div at bounding box center [1284, 206] width 193 height 21
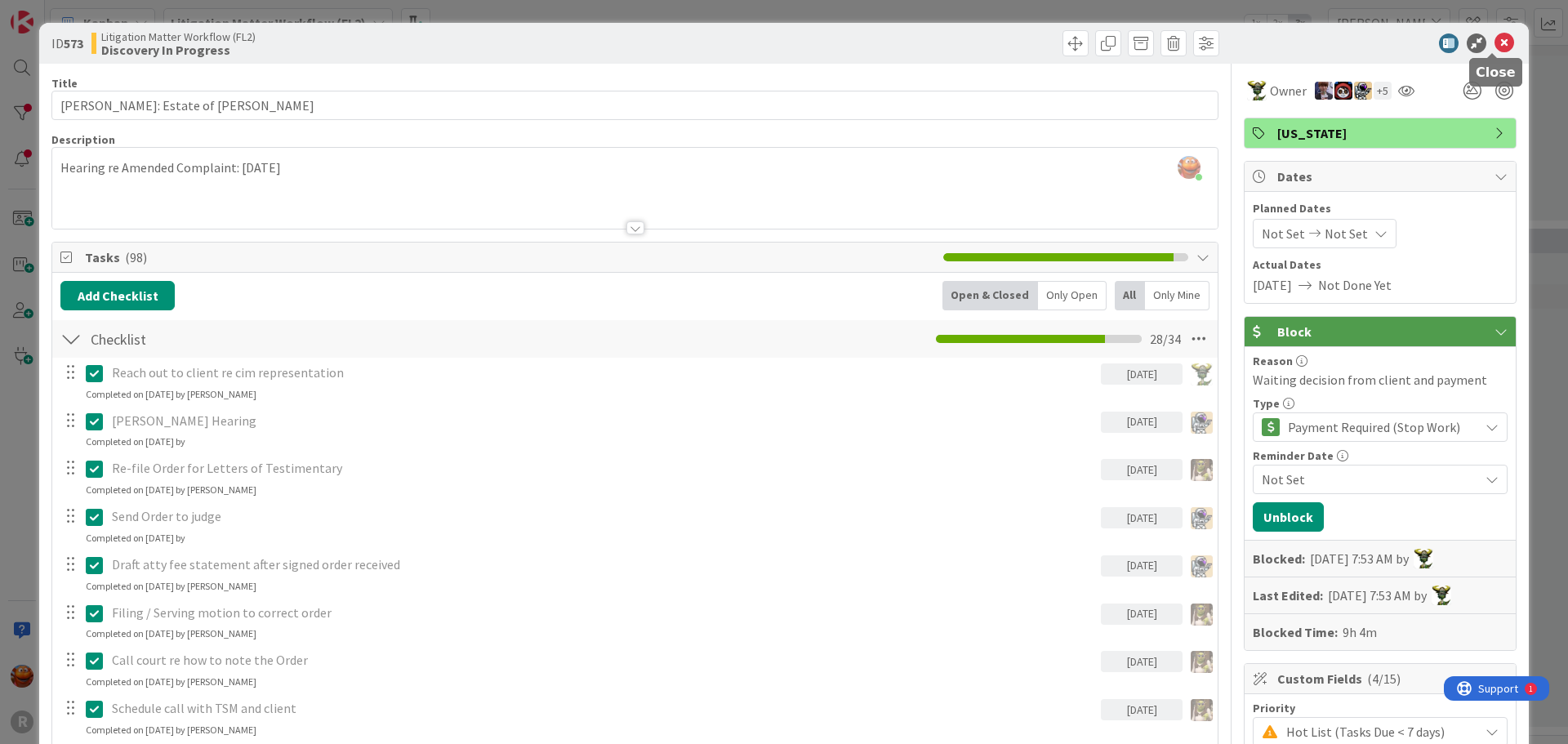
click at [1500, 39] on icon at bounding box center [1504, 43] width 19 height 19
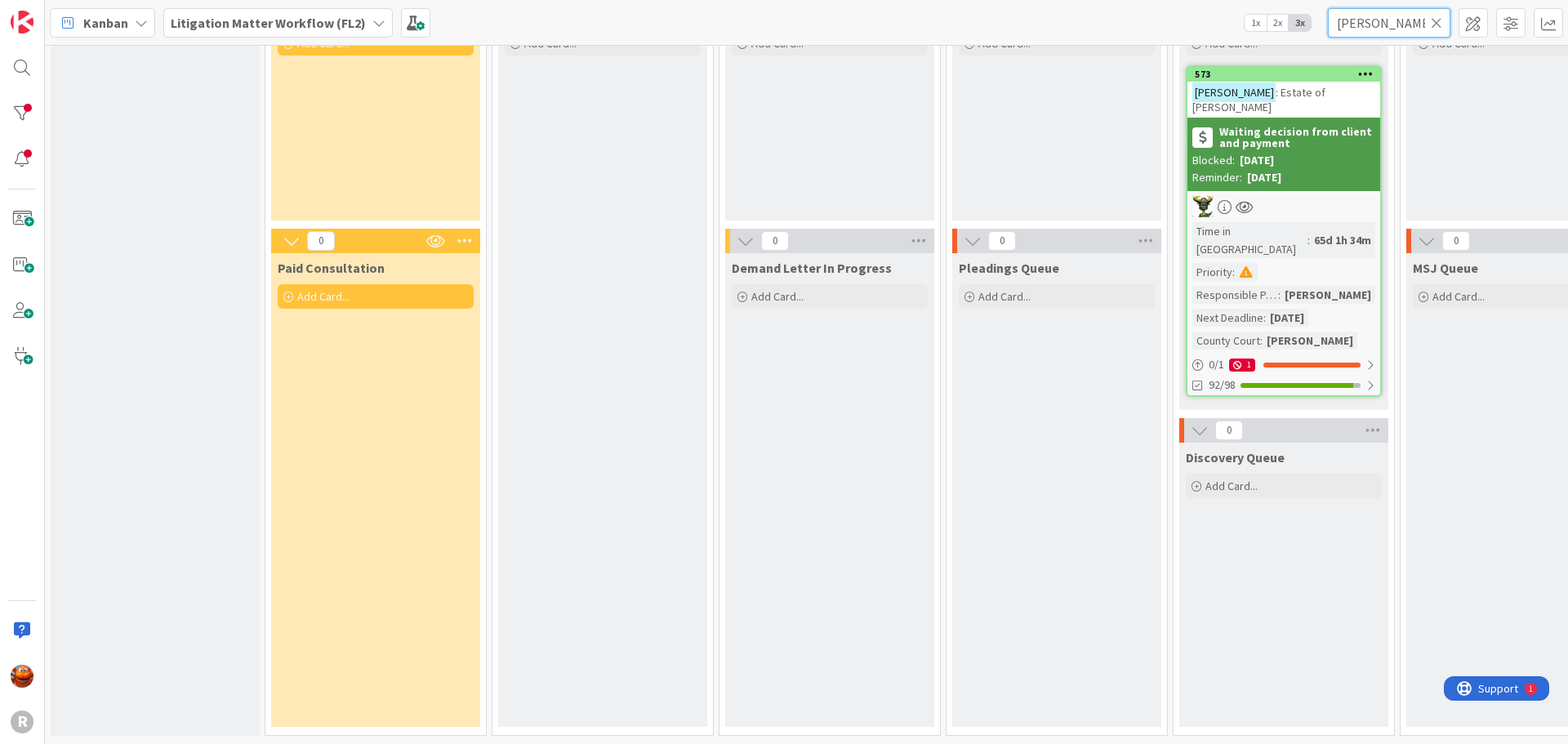
drag, startPoint x: 1384, startPoint y: 31, endPoint x: 843, endPoint y: 7, distance: 541.5
click at [956, 41] on div "Kanban Litigation Matter Workflow (FL2) 1x 2x 3x [PERSON_NAME]" at bounding box center [806, 22] width 1523 height 45
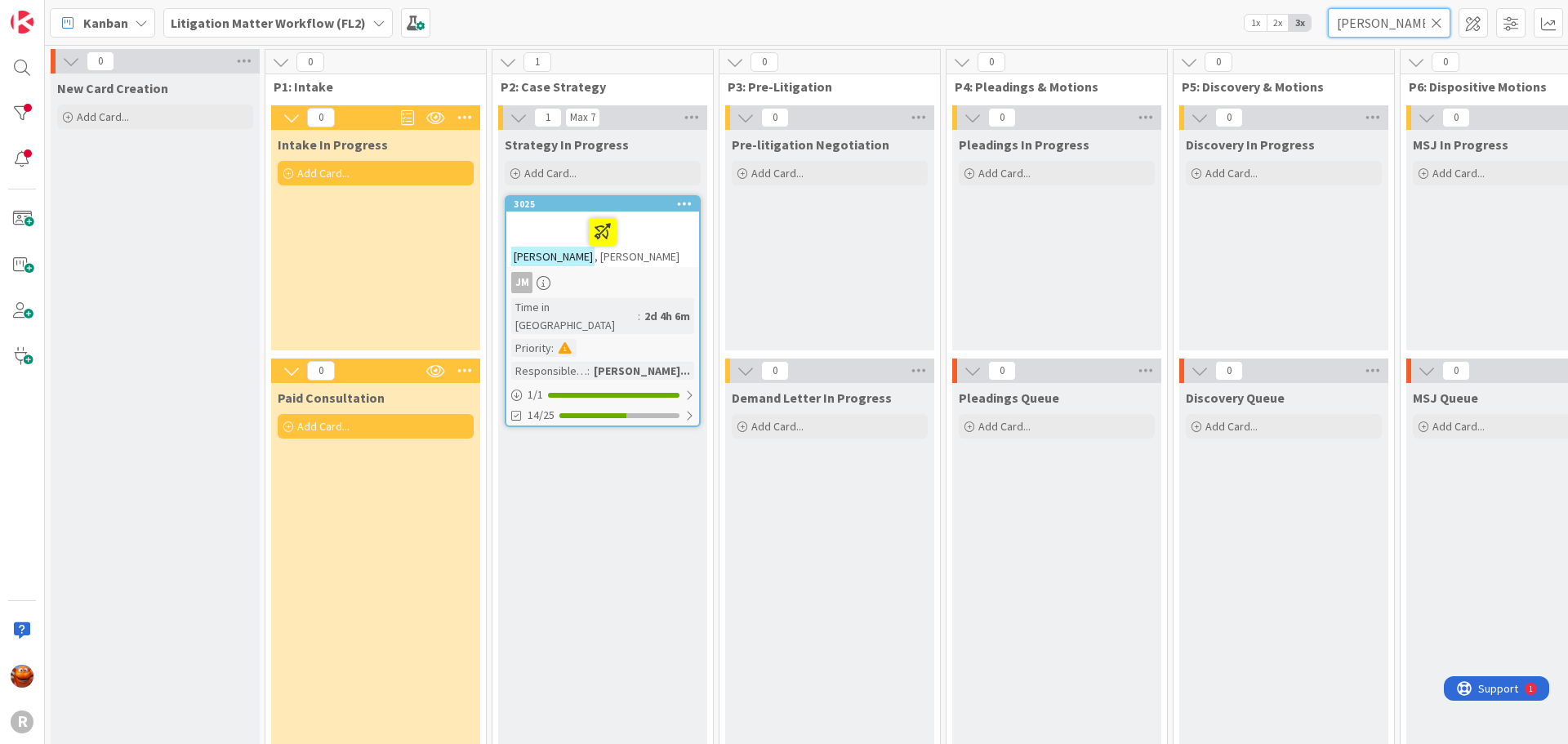
type input "[PERSON_NAME]"
click at [634, 243] on div at bounding box center [603, 232] width 183 height 34
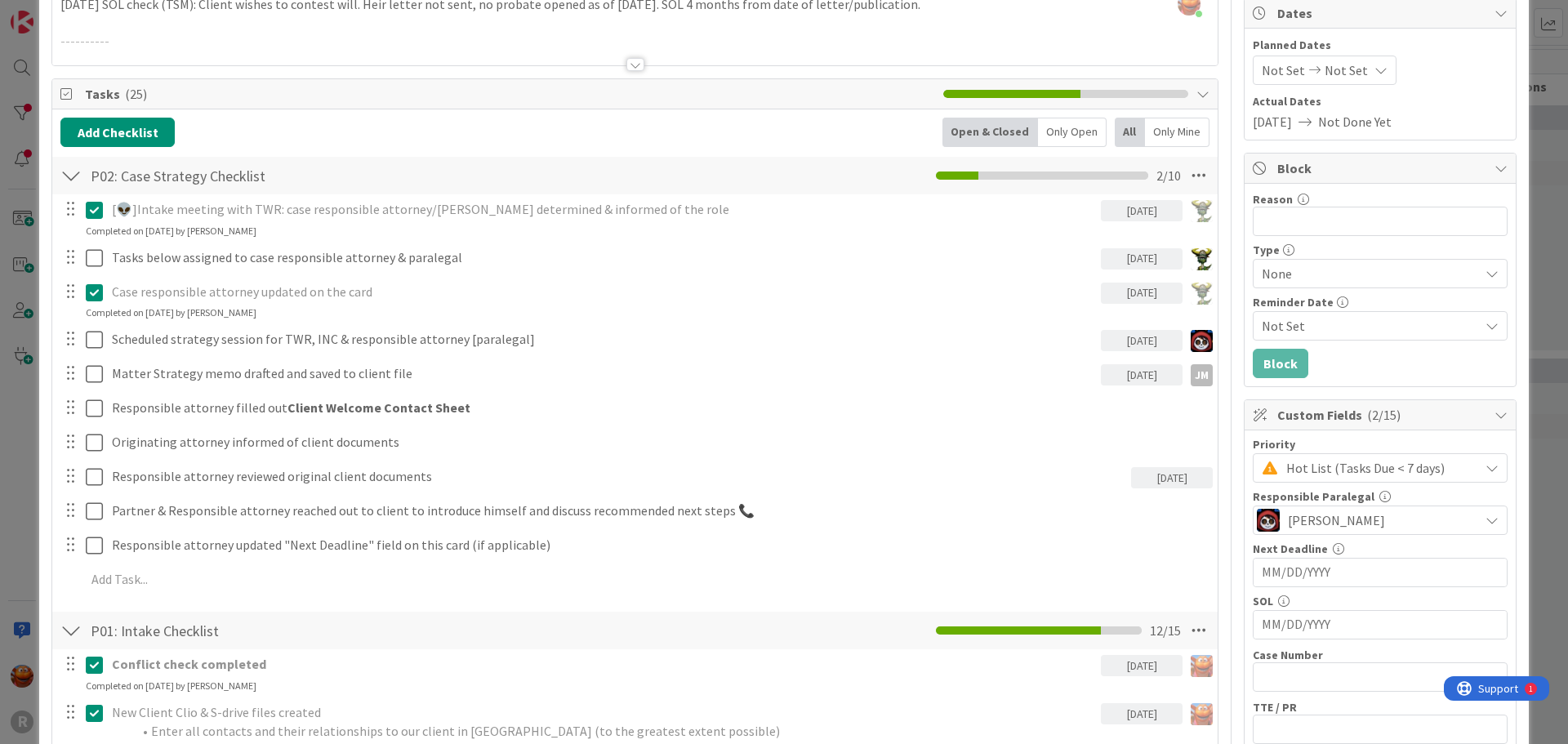
scroll to position [245, 0]
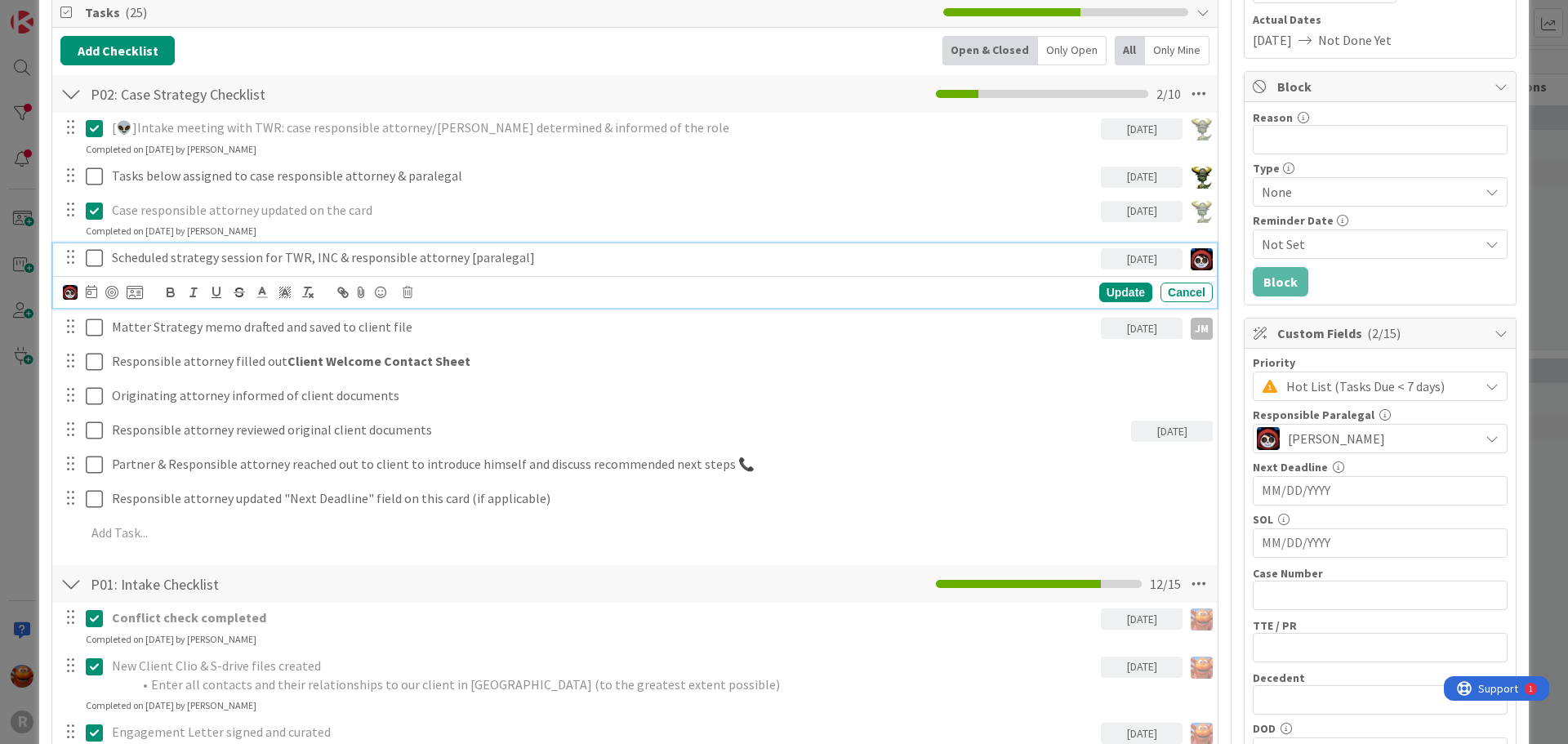
click at [1086, 256] on div "Scheduled strategy session for TWR, INC & responsible attorney [paralegal]" at bounding box center [603, 257] width 995 height 29
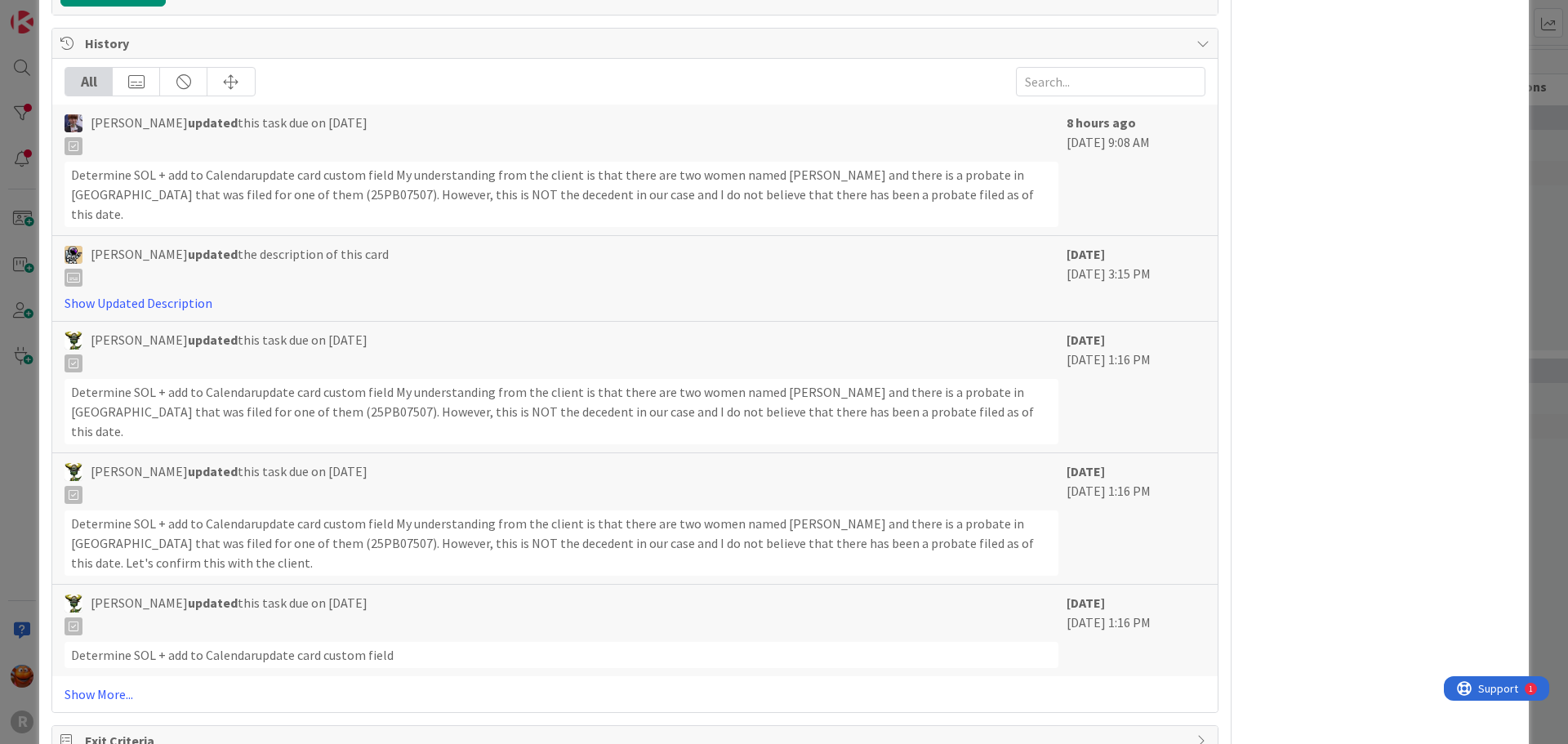
scroll to position [2115, 0]
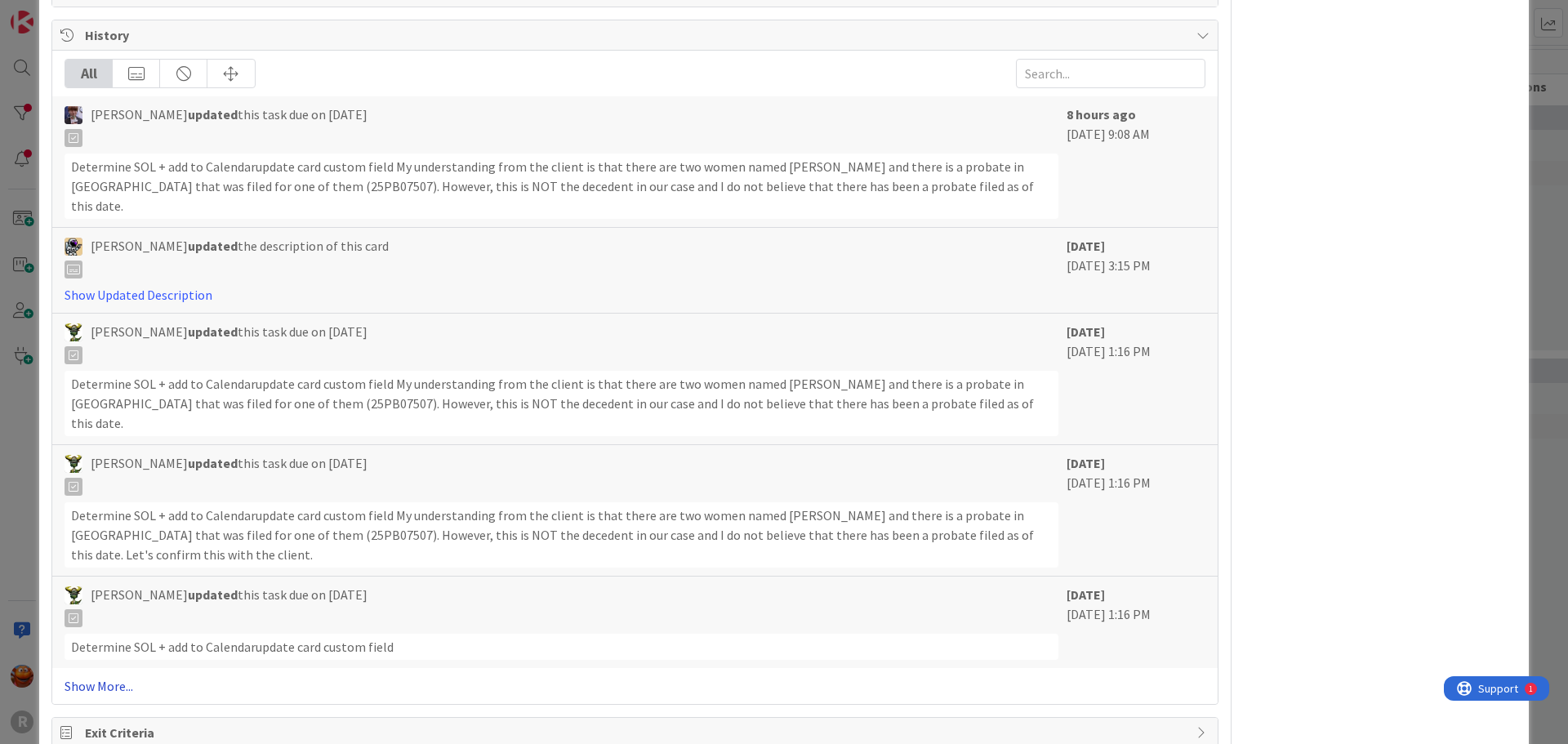
click at [120, 676] on link "Show More..." at bounding box center [635, 686] width 1141 height 19
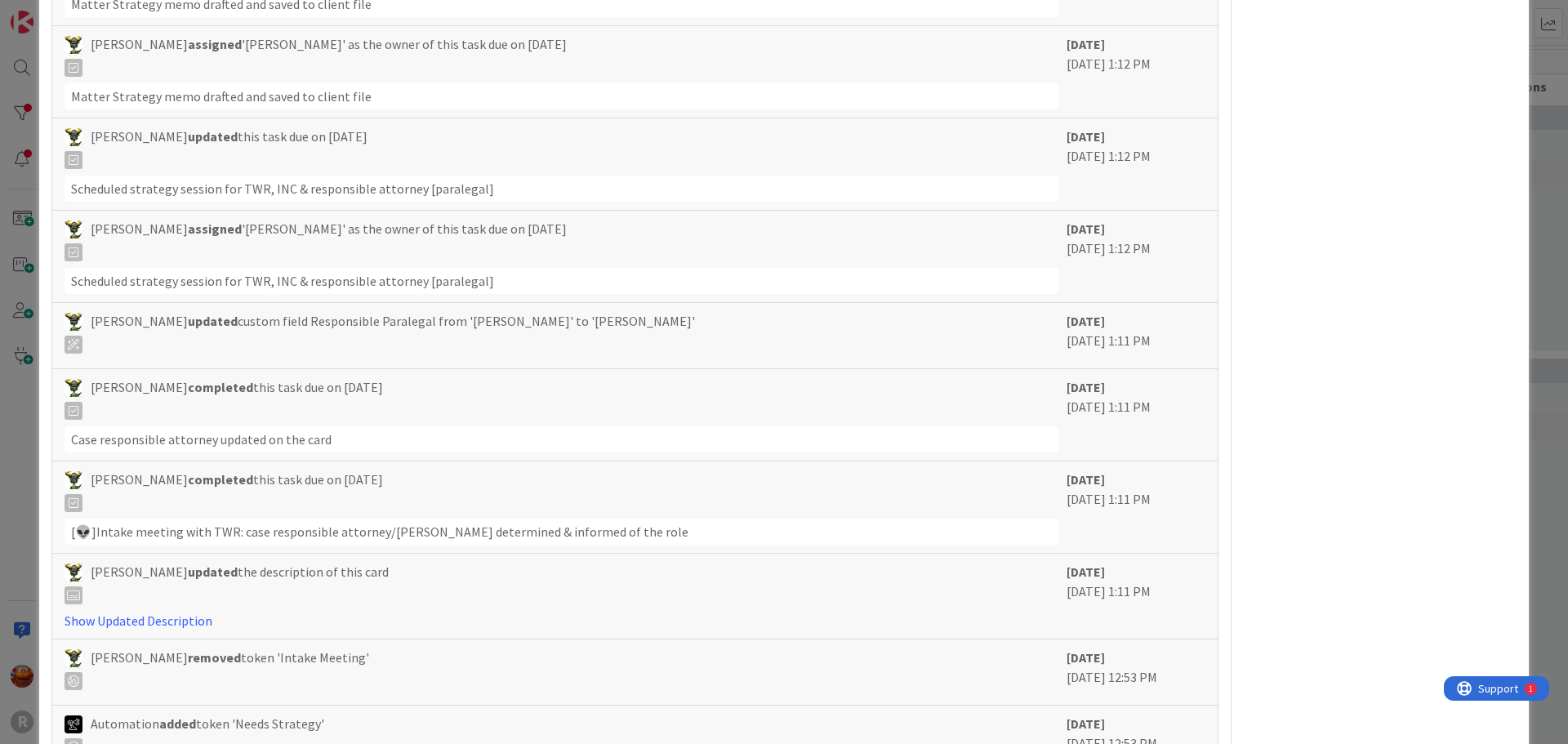
scroll to position [2734, 0]
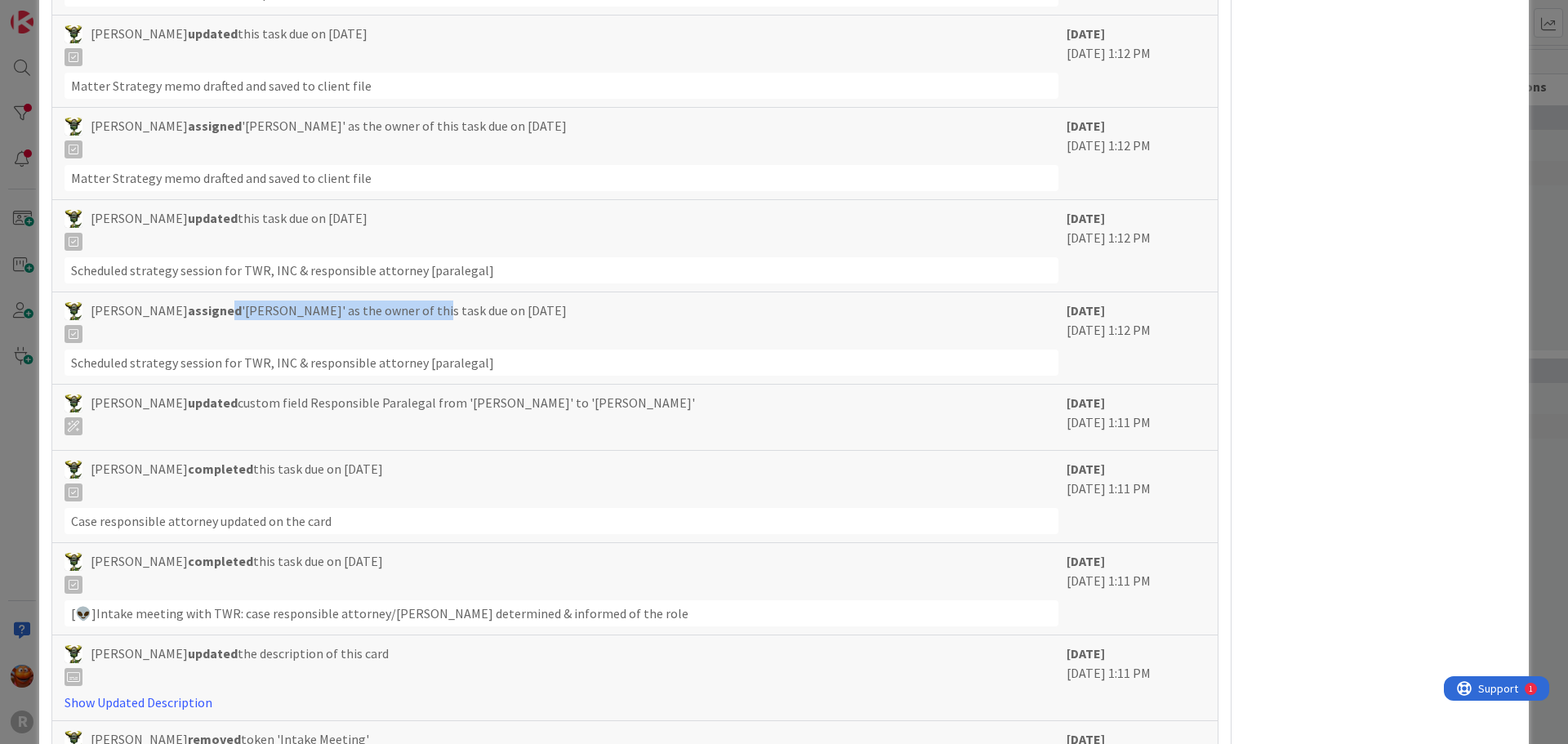
drag, startPoint x: 196, startPoint y: 268, endPoint x: 395, endPoint y: 275, distance: 199.1
click at [395, 300] on span "[PERSON_NAME] assigned '[PERSON_NAME]' as the owner of this task due on [DATE]" at bounding box center [328, 321] width 476 height 42
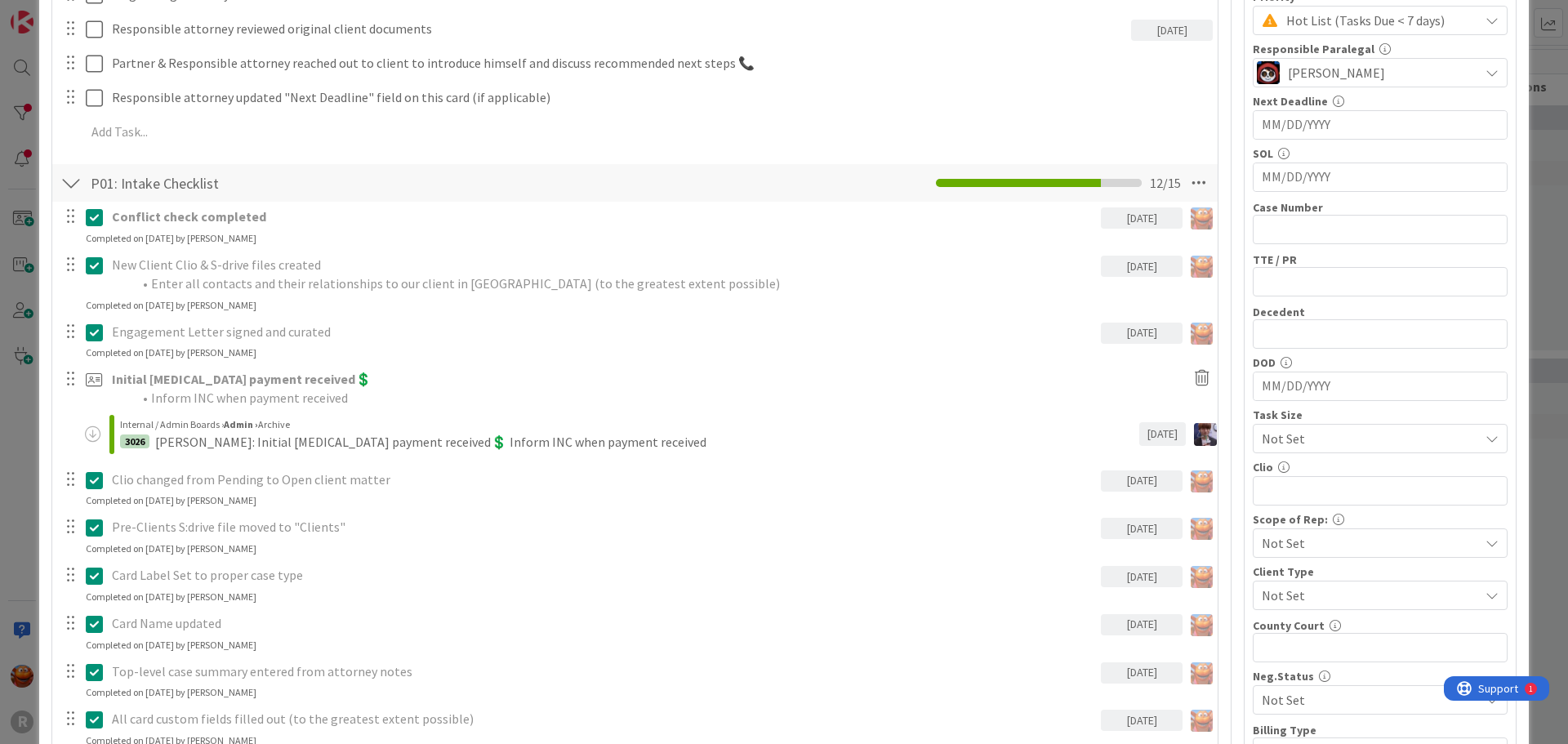
scroll to position [0, 0]
